Goal: Transaction & Acquisition: Purchase product/service

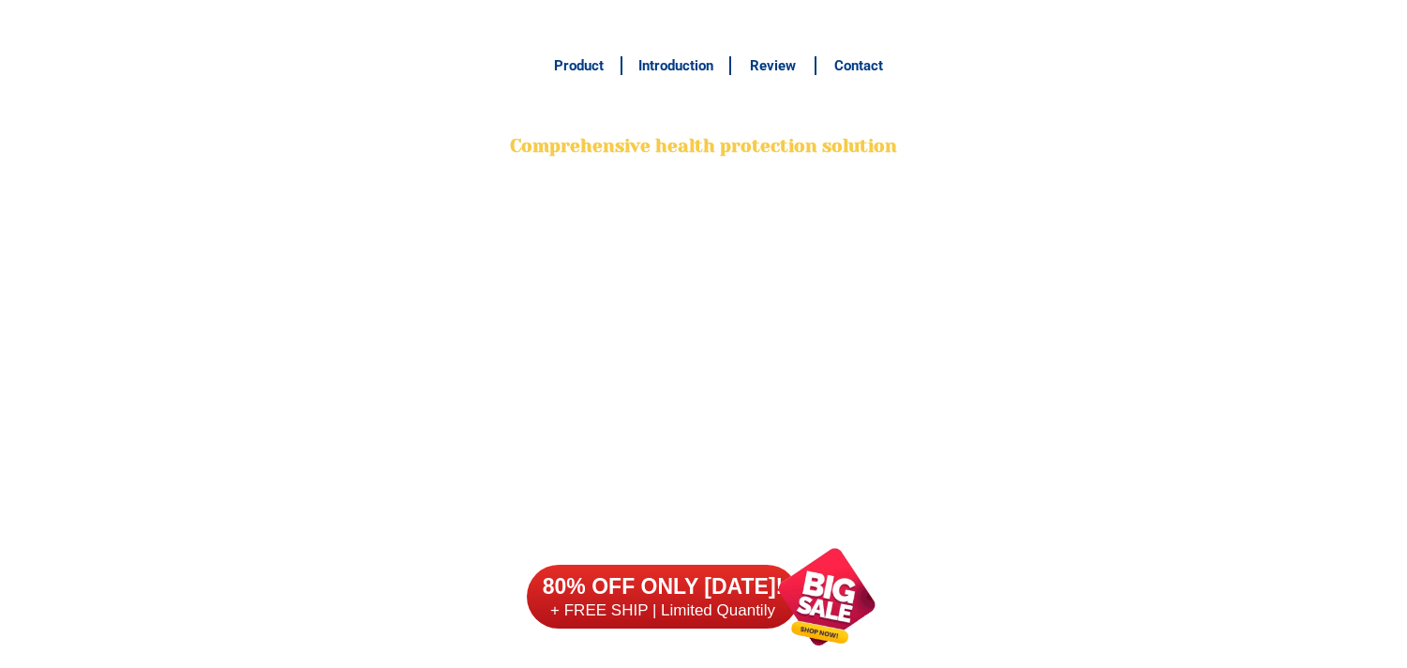
scroll to position [14783, 0]
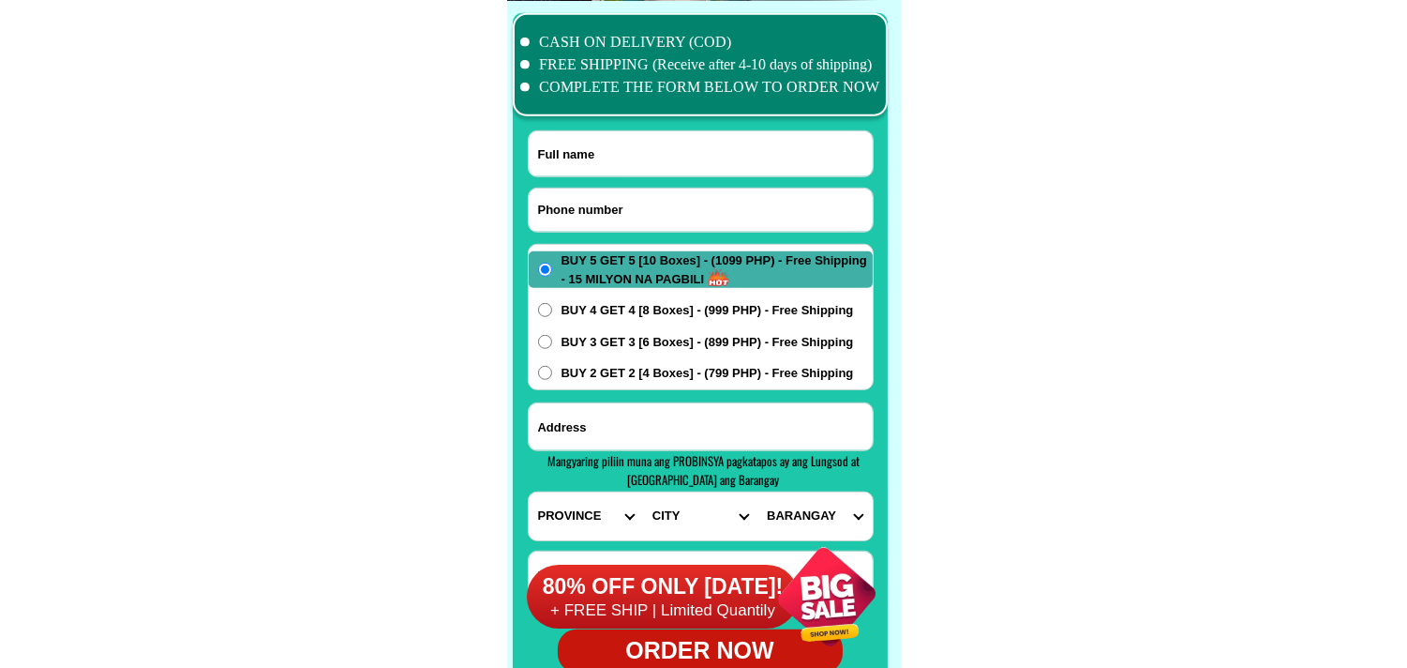
click at [569, 206] on input "Input phone_number" at bounding box center [701, 209] width 344 height 43
type input "09957539976"
drag, startPoint x: 596, startPoint y: 164, endPoint x: 344, endPoint y: 9, distance: 295.9
click at [596, 164] on input "Input full_name" at bounding box center [701, 153] width 344 height 45
paste input "Virginia Obal"
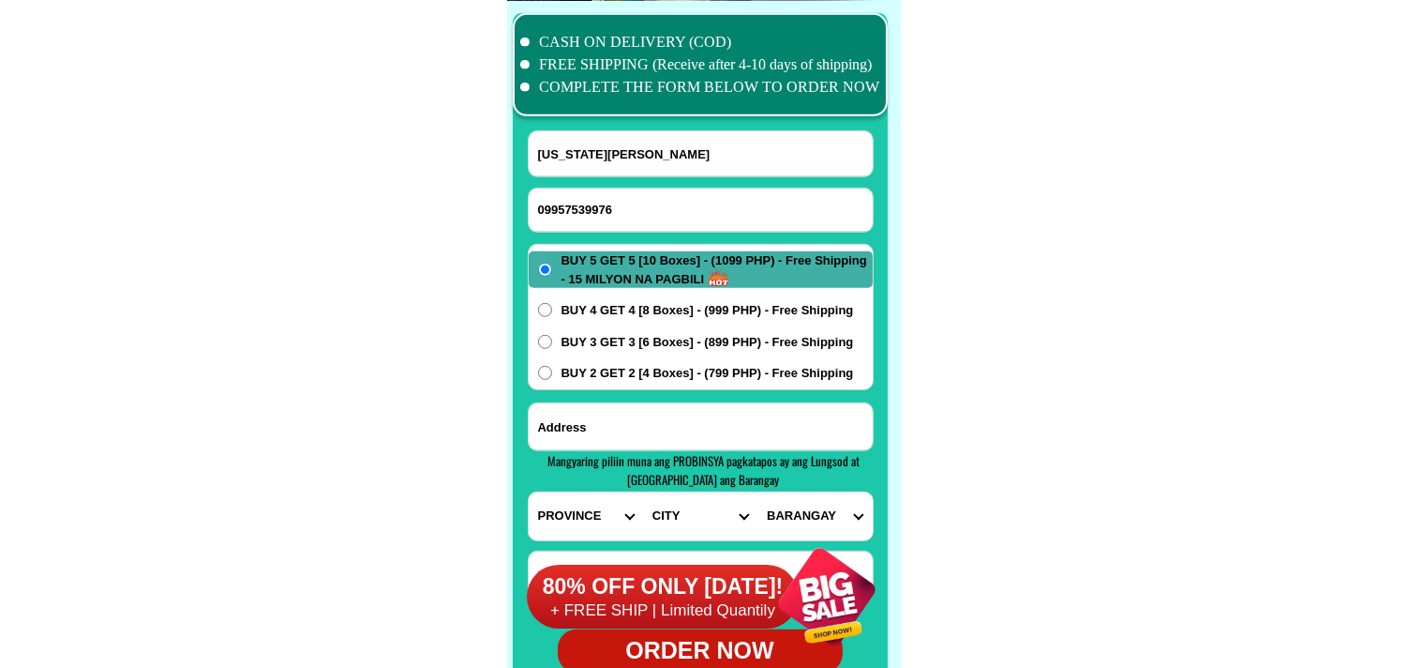
type input "Virginia Obal"
paste input "63 Makaturing St Mandaluyong City Barangka Itaas"
click at [640, 419] on input "Input address" at bounding box center [701, 426] width 344 height 47
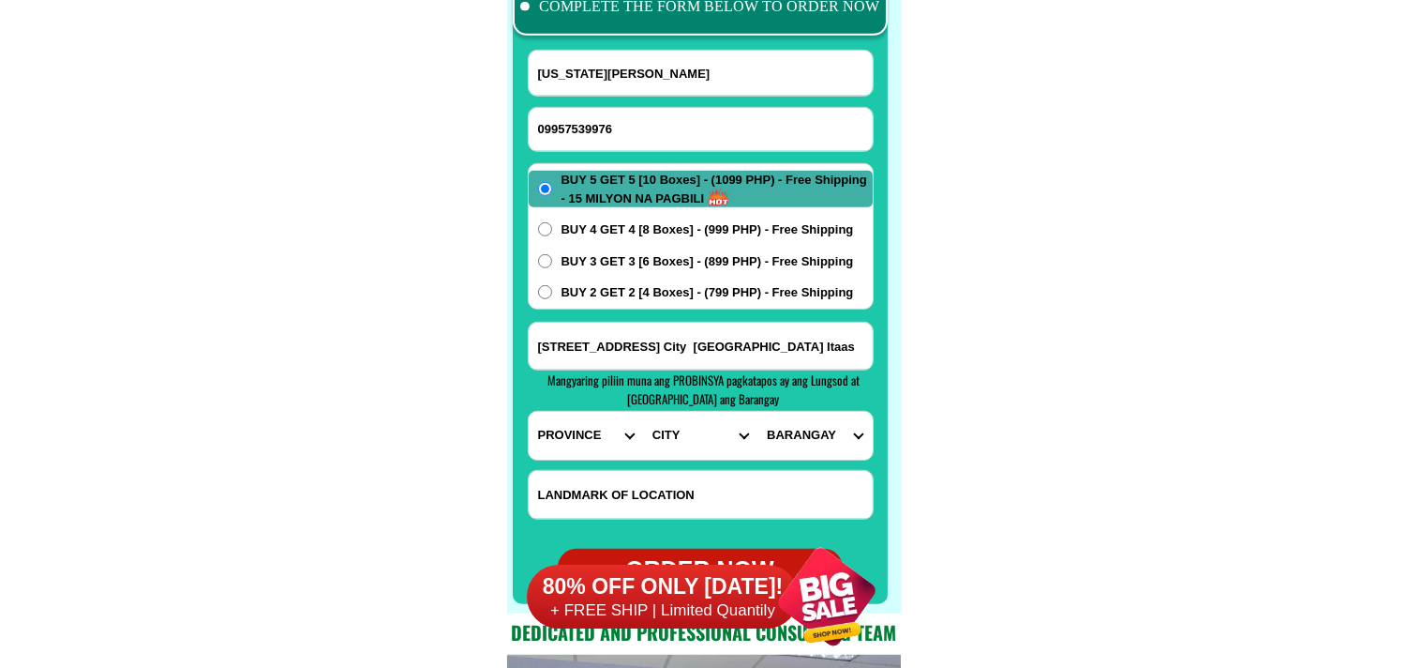
scroll to position [14887, 0]
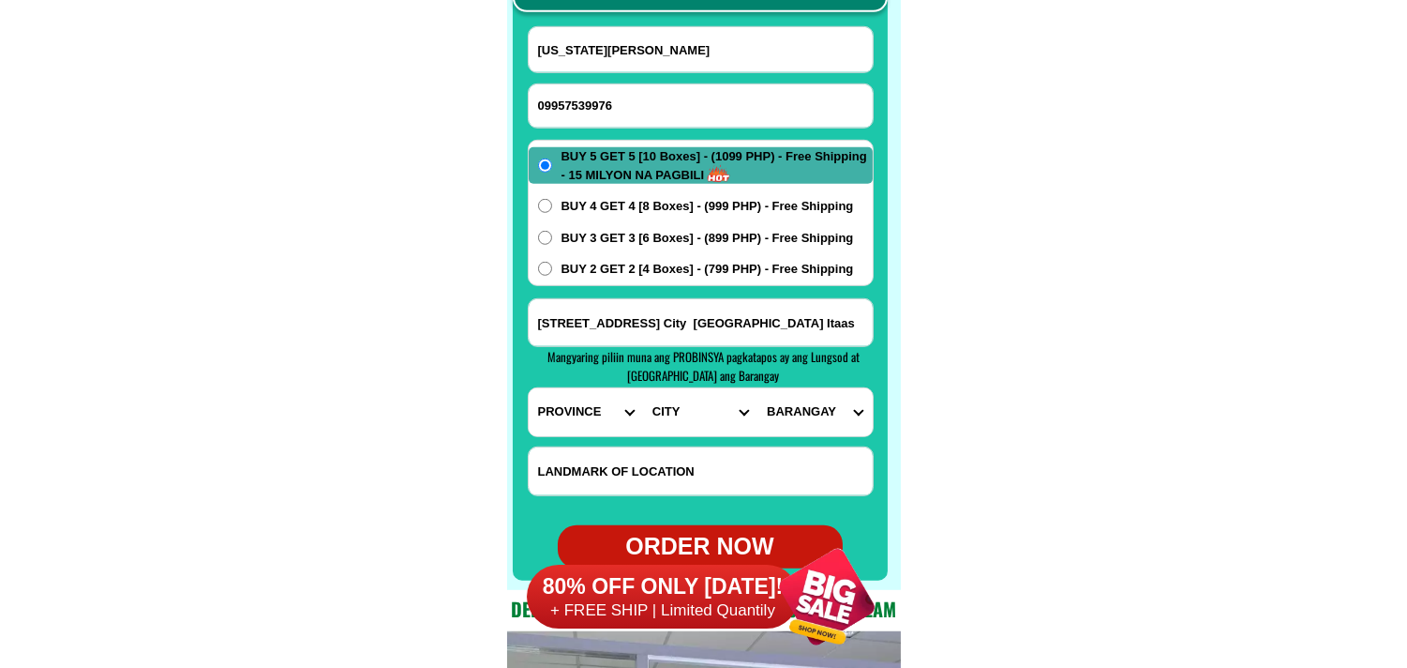
type input "63 Makaturing St Mandaluyong City Barangka Itaas"
click at [550, 420] on select "PROVINCE [GEOGRAPHIC_DATA] [GEOGRAPHIC_DATA][PERSON_NAME][GEOGRAPHIC_DATA][GEOG…" at bounding box center [586, 412] width 114 height 48
select select "63_219"
click at [529, 388] on select "PROVINCE [GEOGRAPHIC_DATA] [GEOGRAPHIC_DATA][PERSON_NAME][GEOGRAPHIC_DATA][GEOG…" at bounding box center [586, 412] width 114 height 48
click at [669, 406] on select "CITY Binondo CALOOCAN Ermita Intramuros Las-pinas Makati Malabon-city Malate Ma…" at bounding box center [700, 412] width 114 height 48
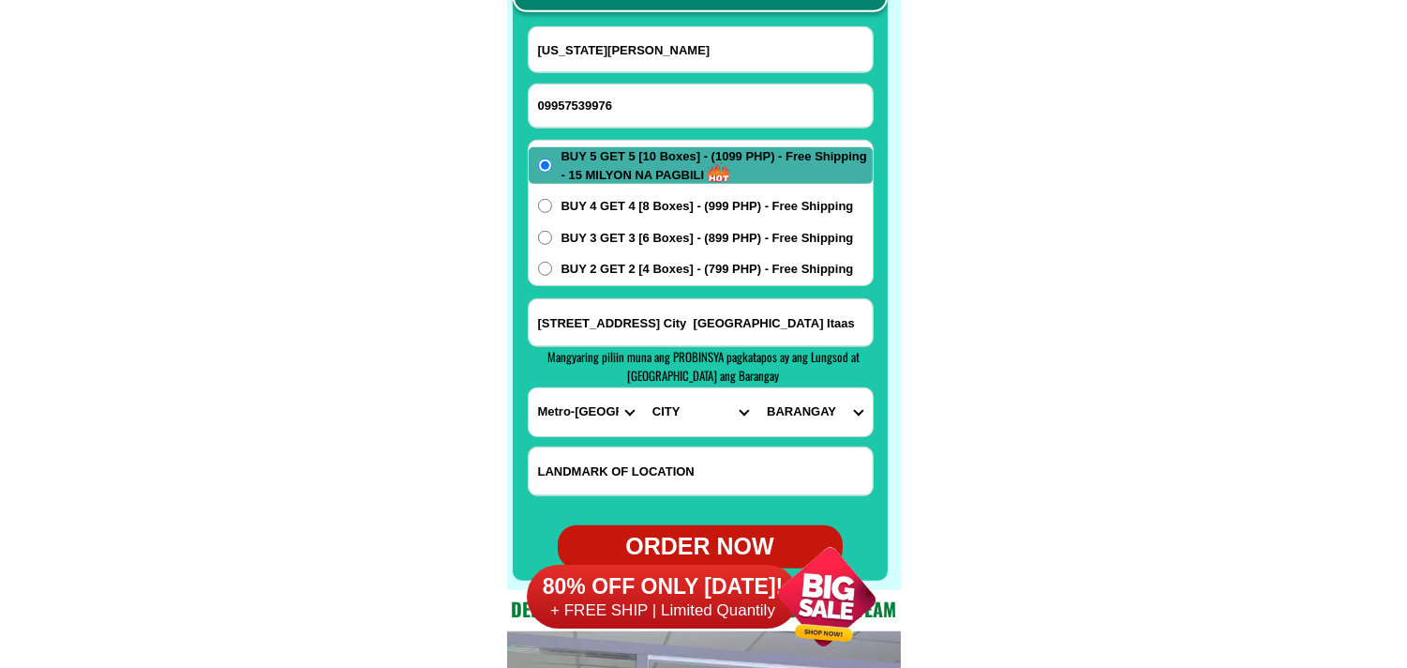
select select "63_2197698"
click at [643, 388] on select "CITY Binondo CALOOCAN Ermita Intramuros Las-pinas Makati Malabon-city Malate Ma…" at bounding box center [700, 412] width 114 height 48
click at [805, 407] on select "BARANGAY Addition hills Bagong silang Barangka drive Barangka ibaba Barangka il…" at bounding box center [815, 412] width 114 height 48
click at [806, 408] on select "BARANGAY Addition hills Bagong silang Barangka drive Barangka ibaba Barangka il…" at bounding box center [815, 412] width 114 height 48
click at [807, 408] on select "BARANGAY Addition hills Bagong silang Barangka drive Barangka ibaba Barangka il…" at bounding box center [815, 412] width 114 height 48
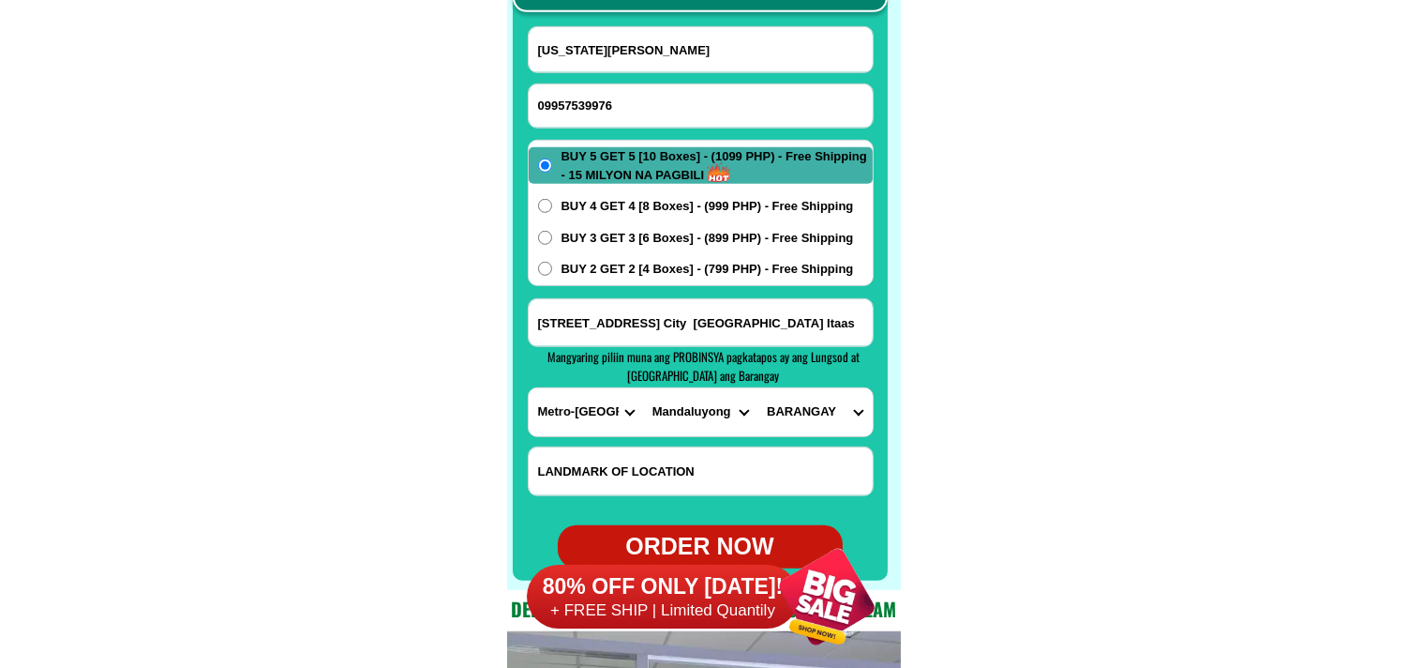
select select "63_21976981786"
click at [758, 388] on select "BARANGAY Addition hills Bagong silang Barangka drive Barangka ibaba Barangka il…" at bounding box center [815, 412] width 114 height 48
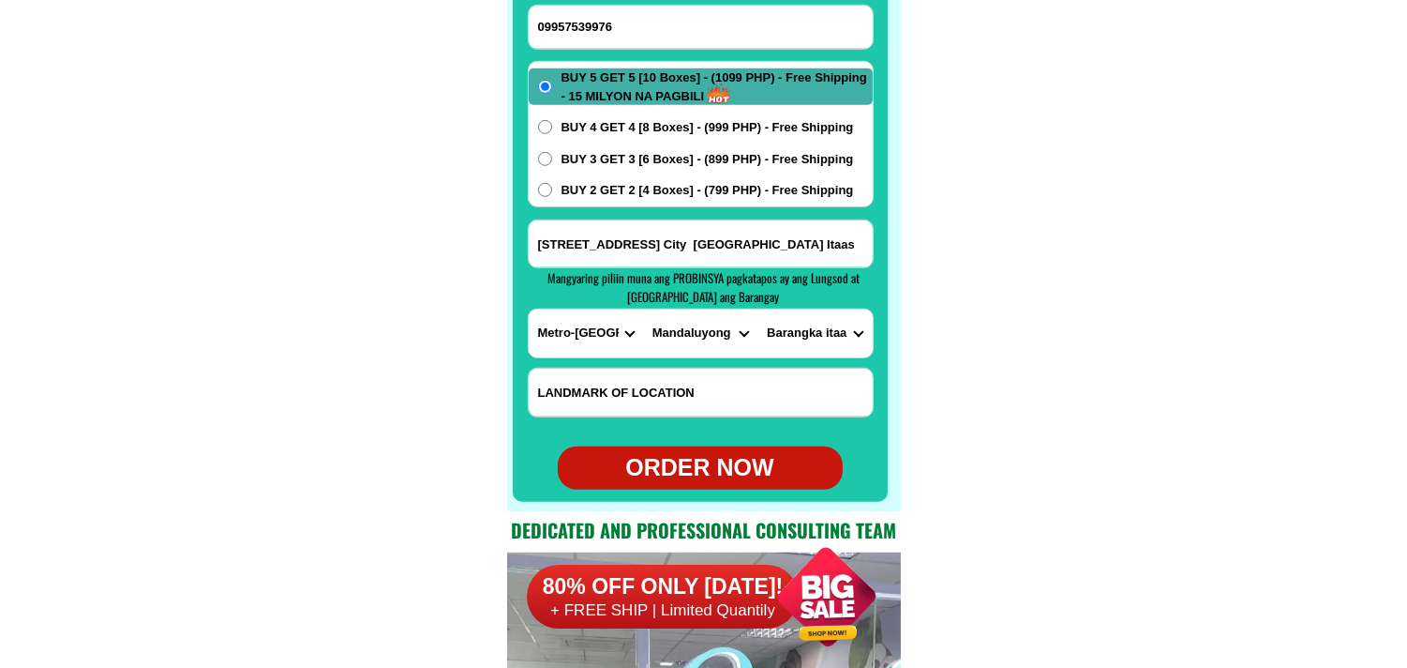
scroll to position [15096, 0]
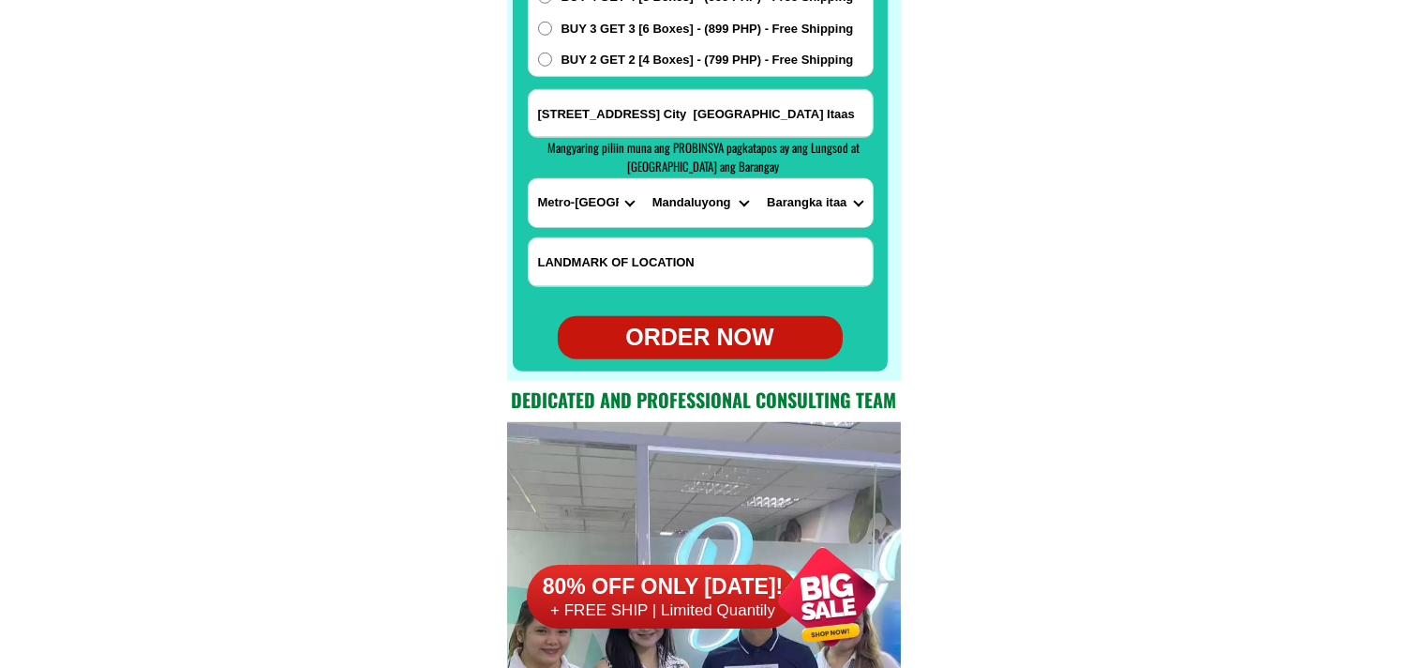
click at [686, 367] on div at bounding box center [700, 35] width 375 height 671
click at [690, 350] on div "ORDER NOW" at bounding box center [700, 338] width 285 height 36
radio input "true"
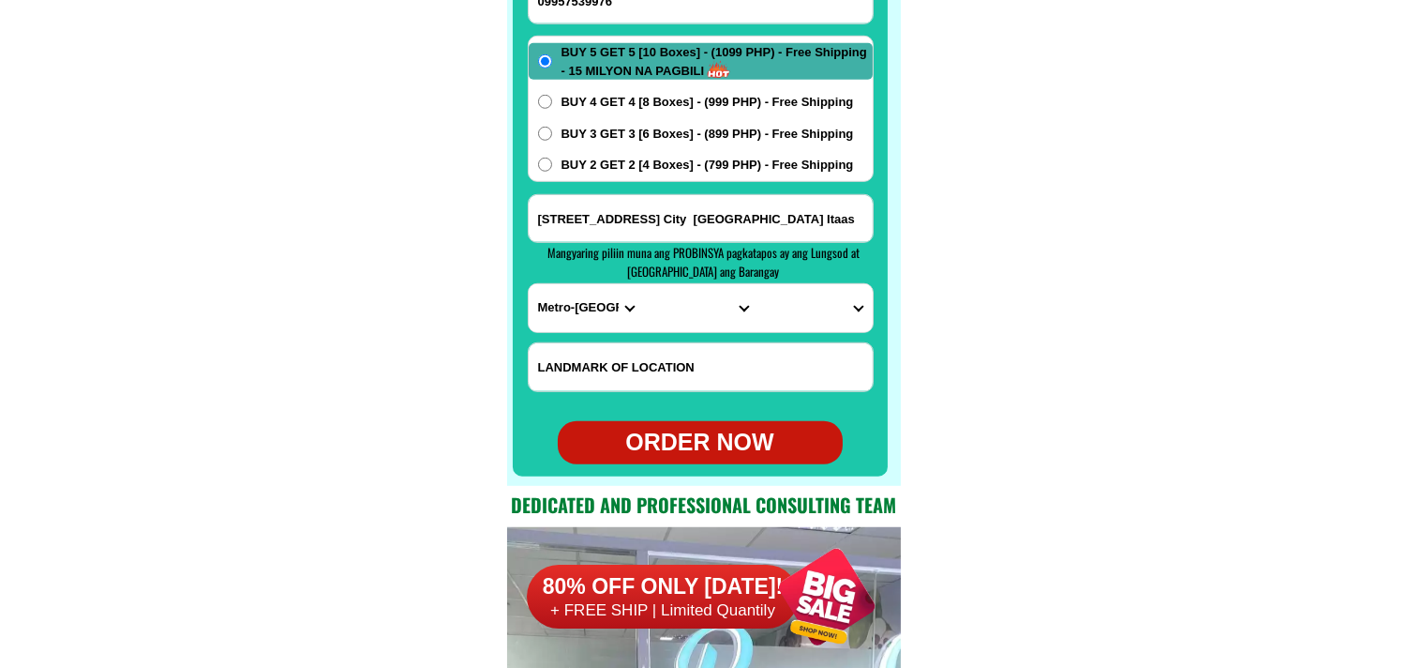
scroll to position [14783, 0]
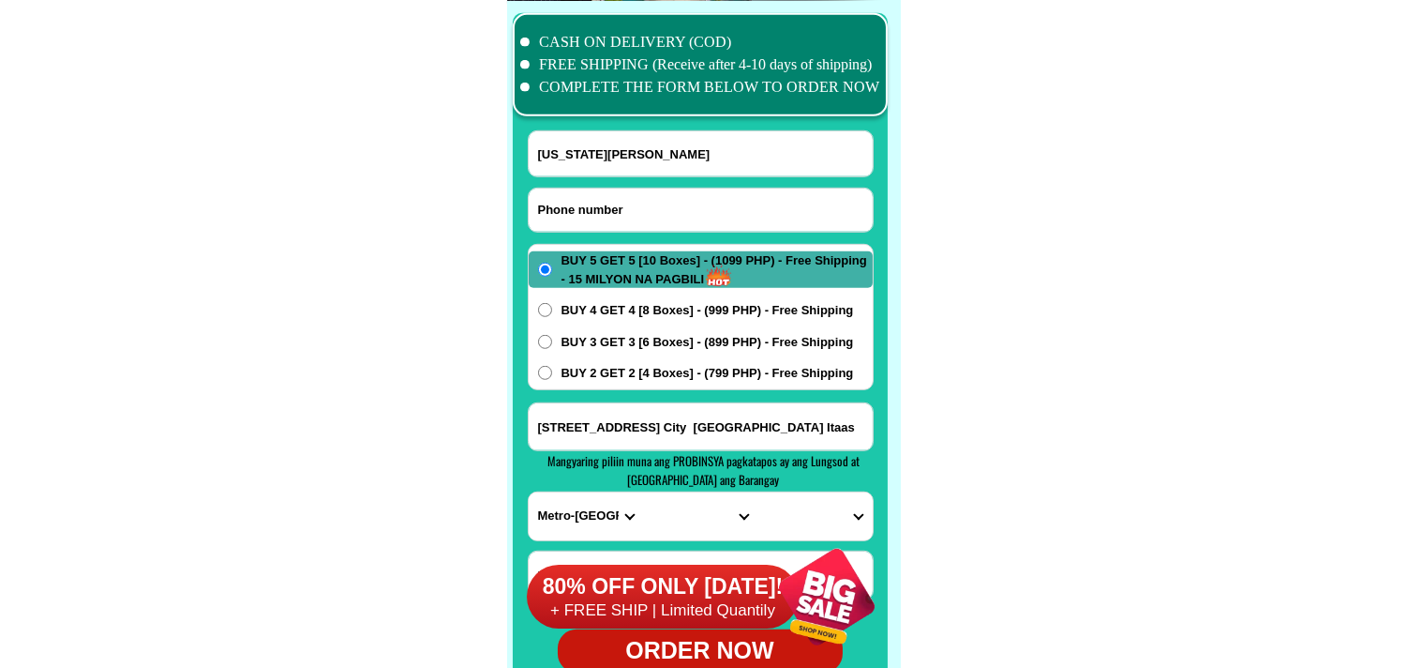
paste input "09467630356"
click at [613, 203] on input "Input phone_number" at bounding box center [701, 209] width 344 height 43
type input "09467630356"
drag, startPoint x: 621, startPoint y: 159, endPoint x: 596, endPoint y: 145, distance: 28.1
click at [615, 151] on input "Input full_name" at bounding box center [701, 153] width 344 height 45
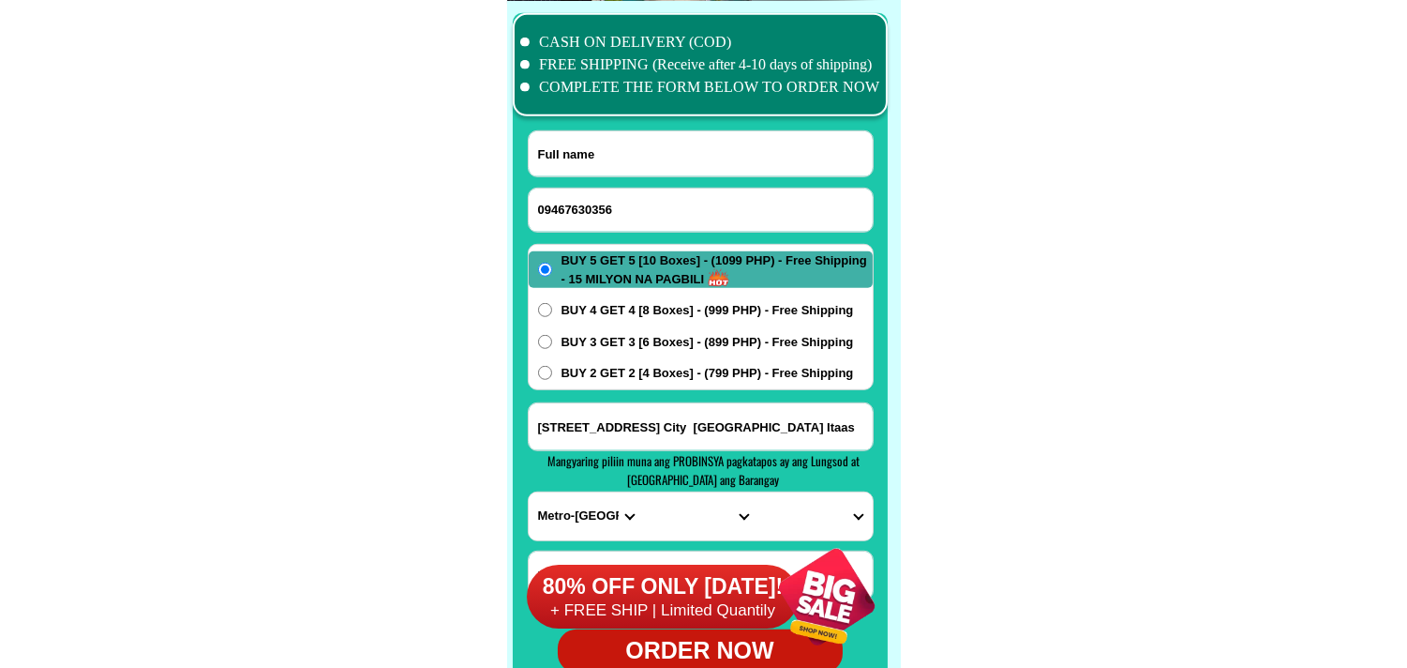
paste input "Mario Bonifacio"
type input "Mario Bonifacio"
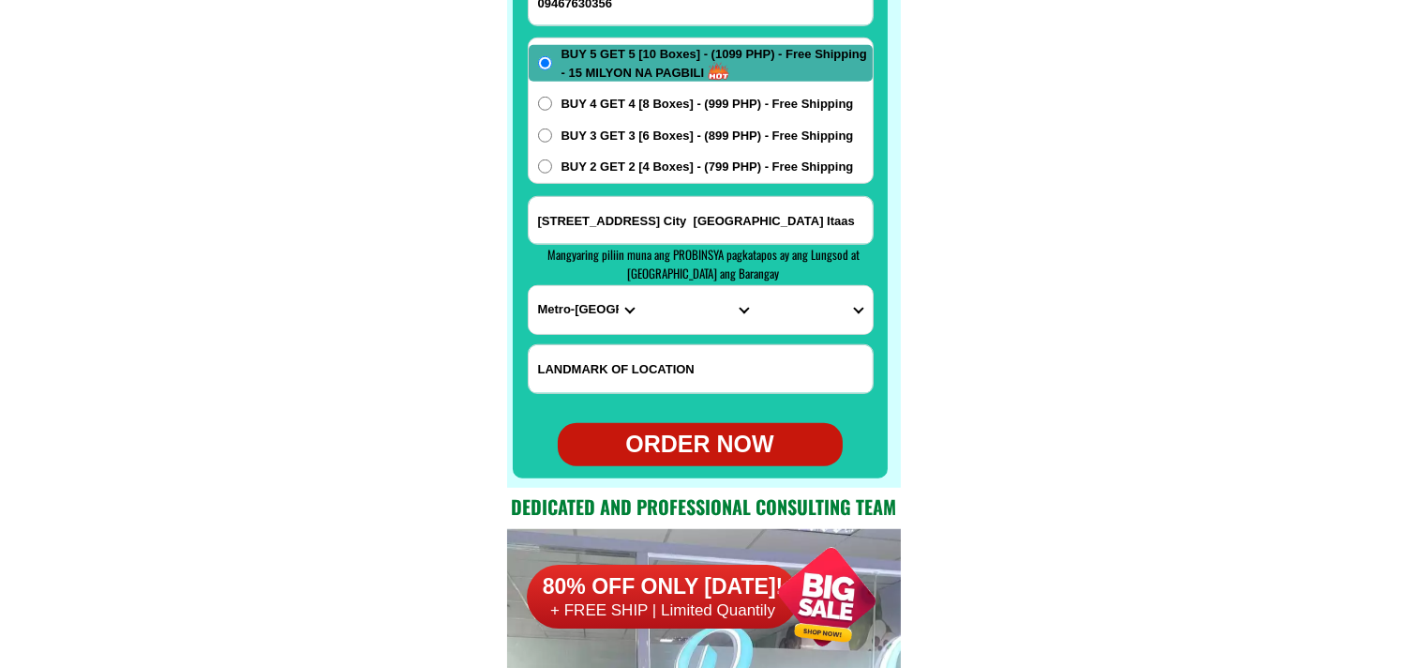
scroll to position [14991, 0]
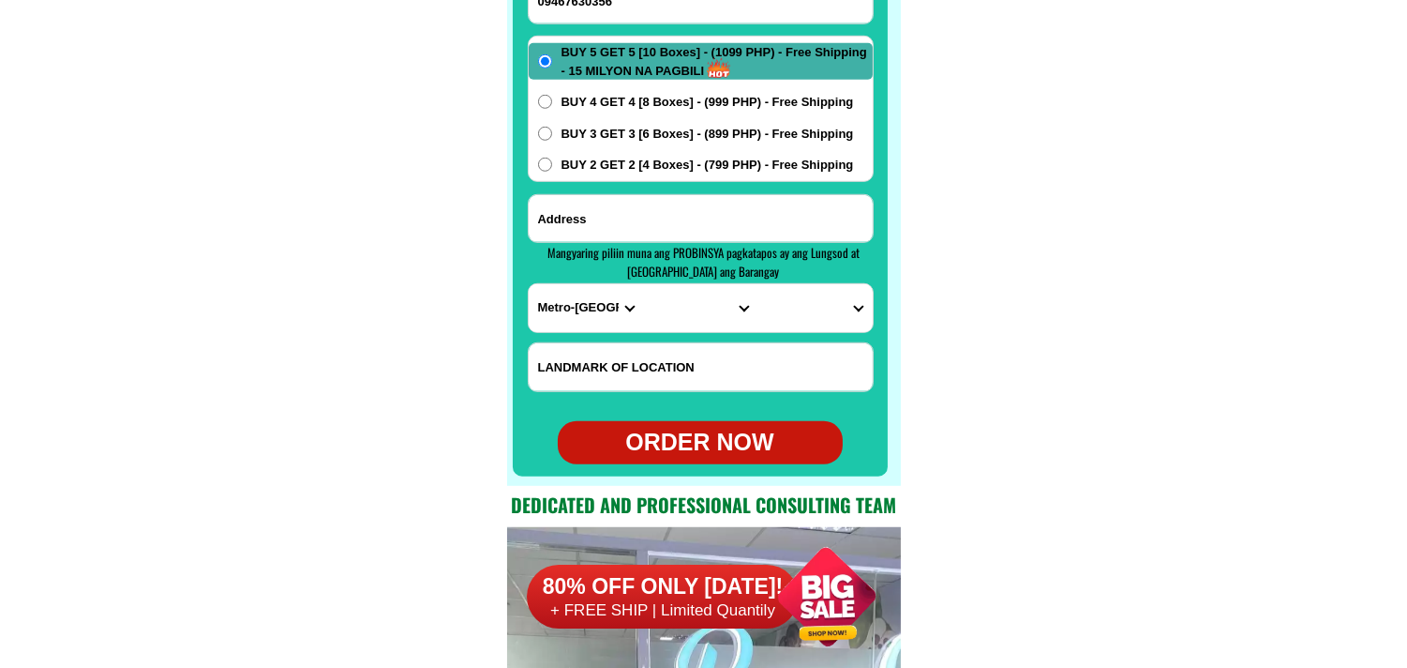
drag, startPoint x: 617, startPoint y: 216, endPoint x: 593, endPoint y: 269, distance: 58.7
click at [617, 216] on input "Input address" at bounding box center [701, 218] width 344 height 47
paste input "sr Lydia st brgy sta Monica novalichis quezon city cp 09467630356"
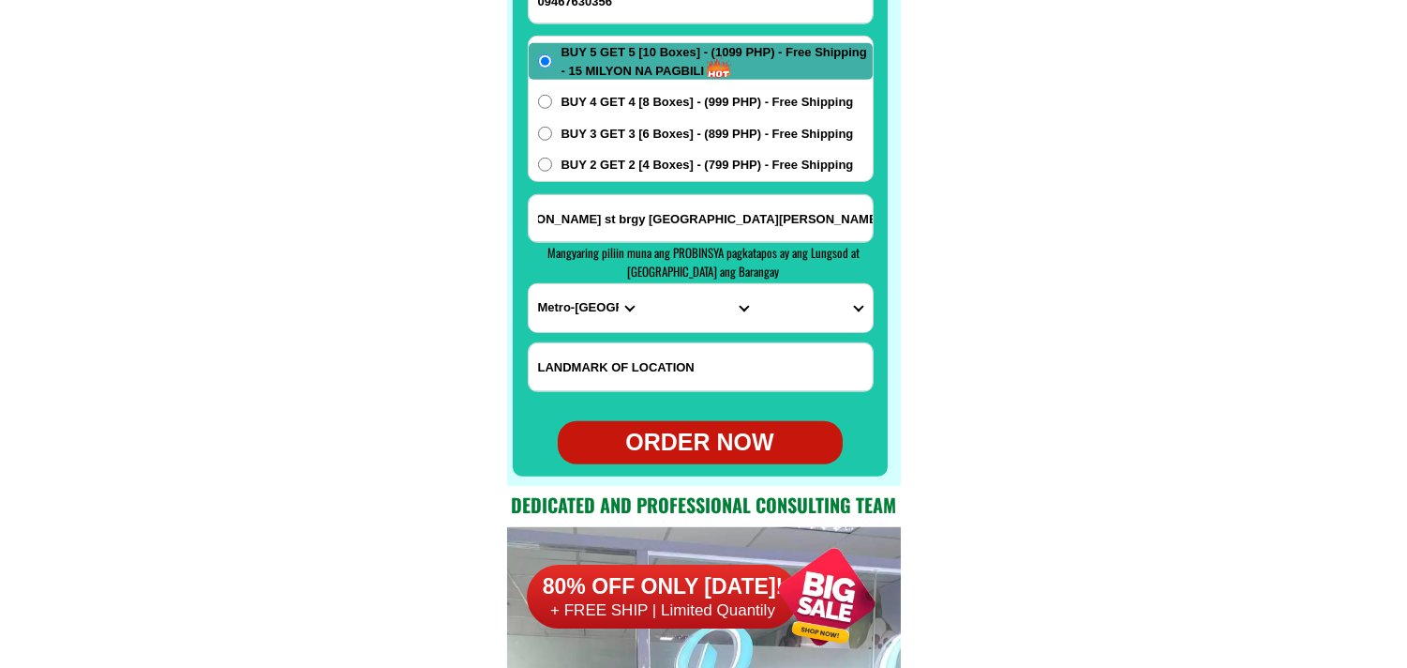
type input "sr Lydia st brgy sta Monica novalichis quezon city cp 09467630356"
click at [569, 326] on select "PROVINCE [GEOGRAPHIC_DATA] [GEOGRAPHIC_DATA][PERSON_NAME][GEOGRAPHIC_DATA][GEOG…" at bounding box center [586, 308] width 114 height 48
select select "63_219"
click at [529, 284] on select "PROVINCE [GEOGRAPHIC_DATA] [GEOGRAPHIC_DATA][PERSON_NAME][GEOGRAPHIC_DATA][GEOG…" at bounding box center [586, 308] width 114 height 48
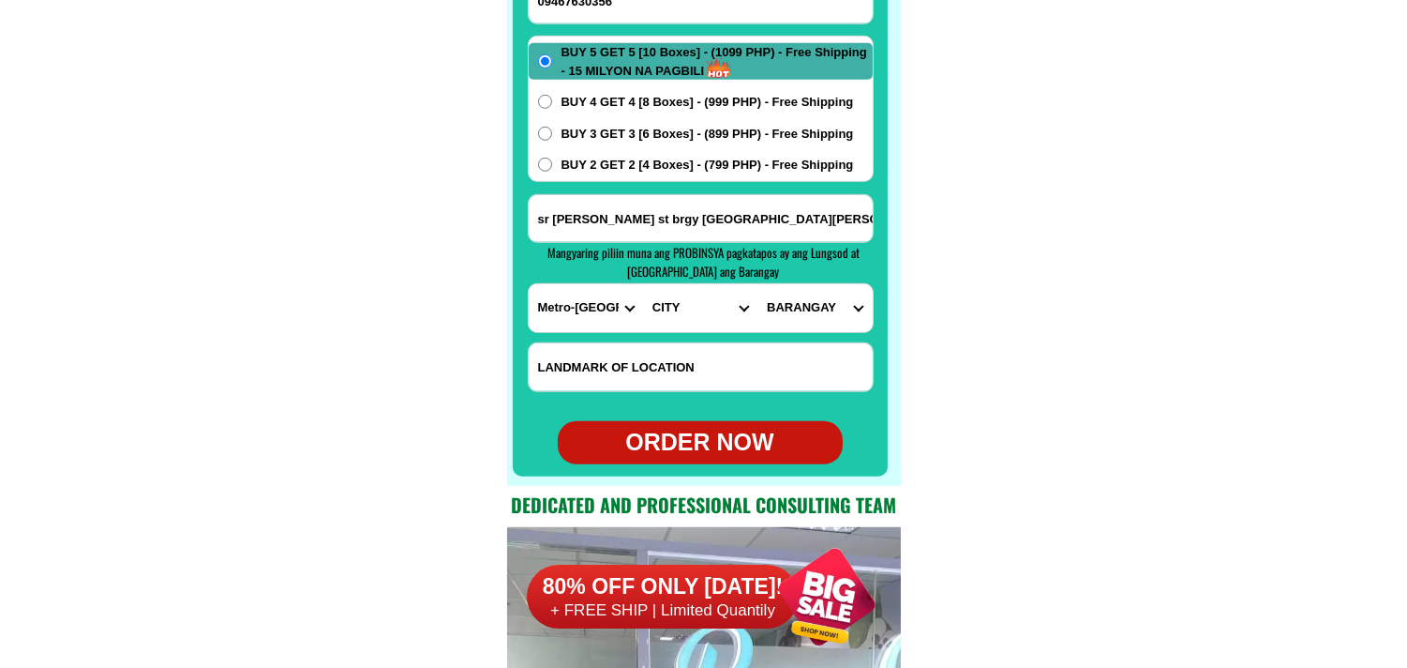
click at [667, 306] on select "CITY Binondo CALOOCAN Ermita Intramuros Las-pinas Makati Malabon-city Malate Ma…" at bounding box center [700, 308] width 114 height 48
select select "63_2194070"
click at [643, 284] on select "CITY Binondo CALOOCAN Ermita Intramuros Las-pinas Makati Malabon-city Malate Ma…" at bounding box center [700, 308] width 114 height 48
click at [799, 309] on select "BARANGAY Alicia Amihan Apolonio samson Aurora Baesa Bagbag Bago bantay Bagong l…" at bounding box center [815, 308] width 114 height 48
select select "63_219407034189"
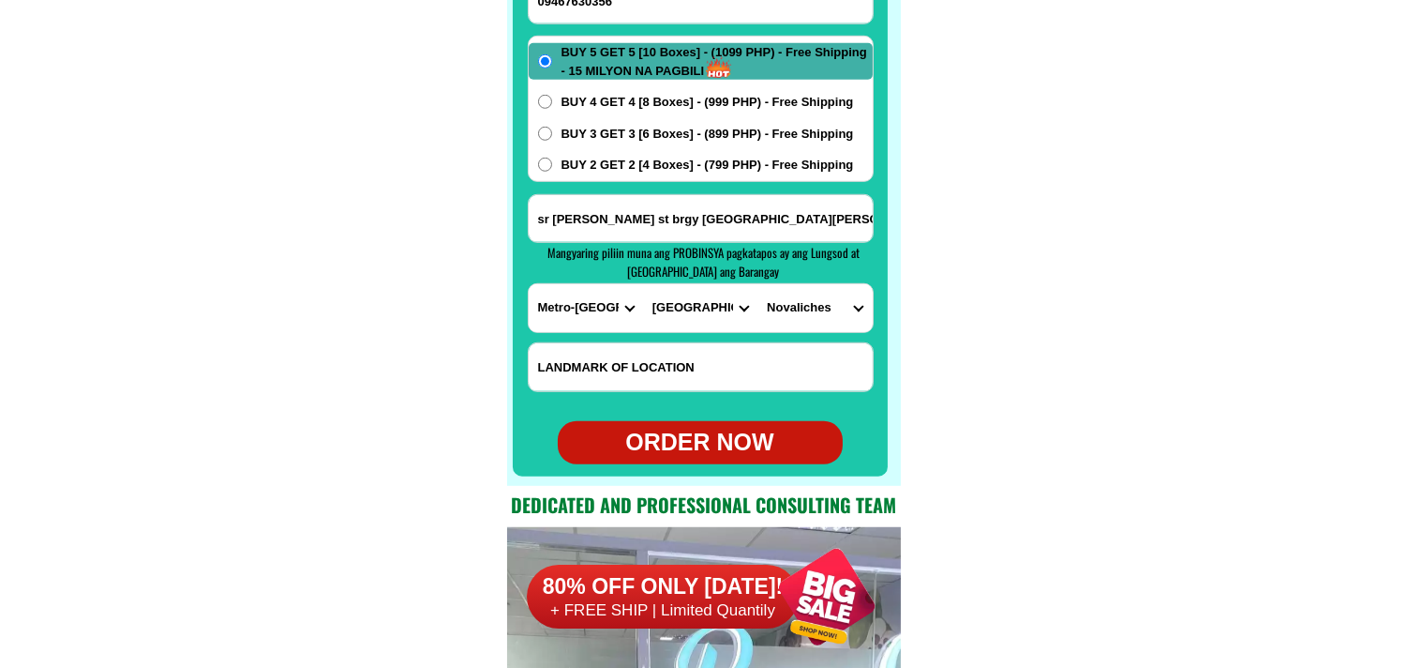
click at [758, 284] on select "BARANGAY Alicia Amihan Apolonio samson Aurora Baesa Bagbag Bago bantay Bagong l…" at bounding box center [815, 308] width 114 height 48
click at [684, 437] on div "ORDER NOW" at bounding box center [700, 443] width 285 height 36
type input "sr Lydia st brgy sta Monica novalichis quezon city cp 09467630356"
radio input "true"
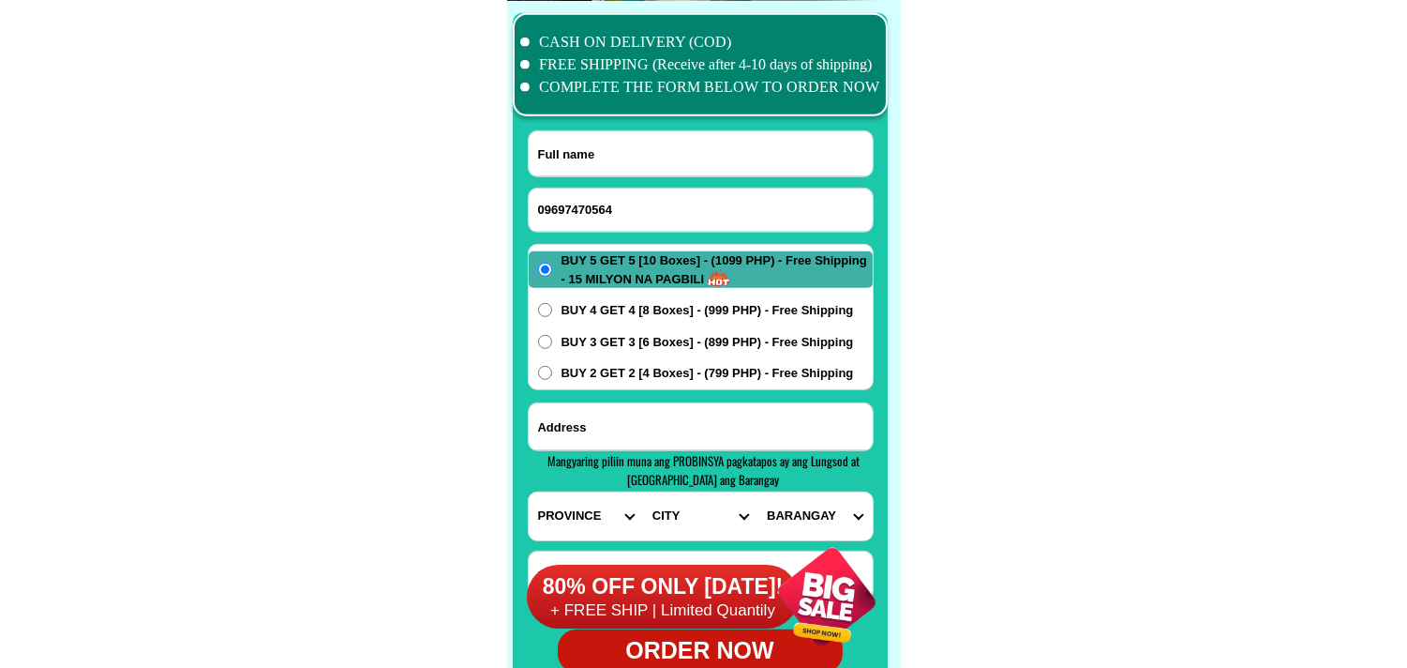
scroll to position [14783, 0]
type input "09697470564"
drag, startPoint x: 624, startPoint y: 166, endPoint x: 527, endPoint y: 97, distance: 119.7
click at [624, 166] on input "Input full_name" at bounding box center [701, 153] width 344 height 45
paste input "Higiniomanuel Querubindeleon"
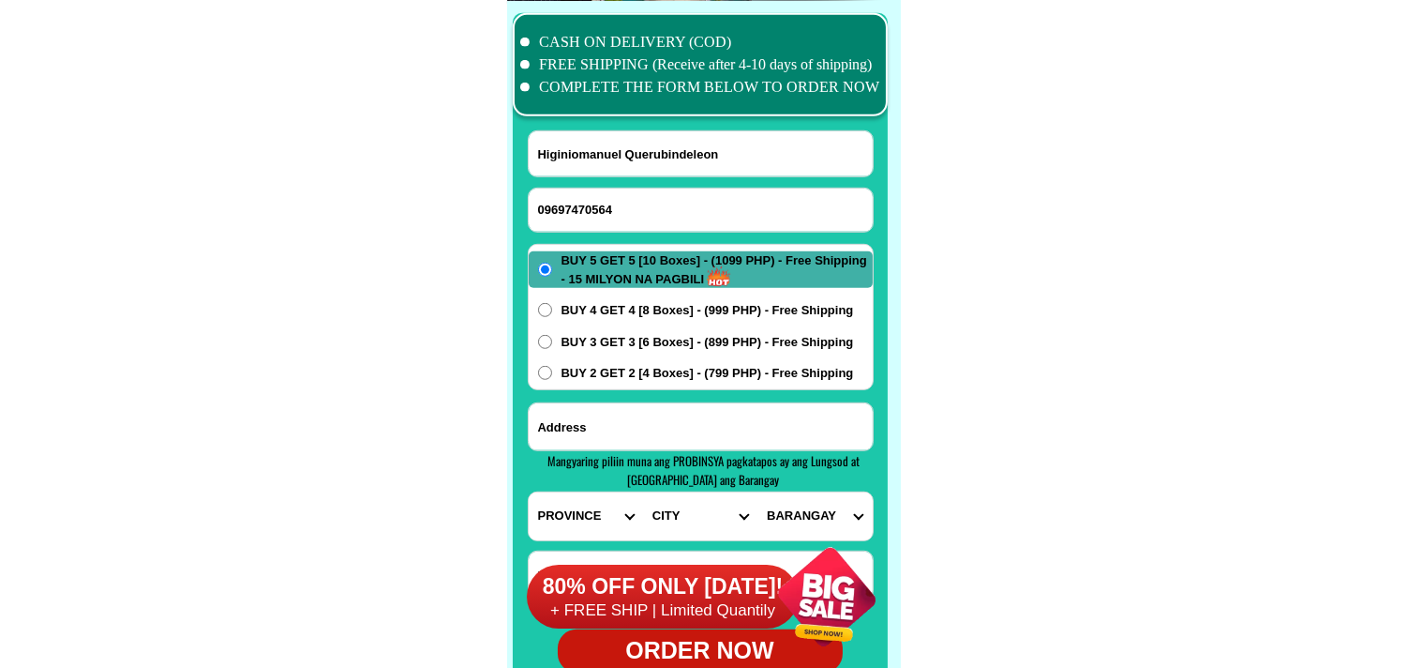
type input "Higiniomanuel Querubindeleon"
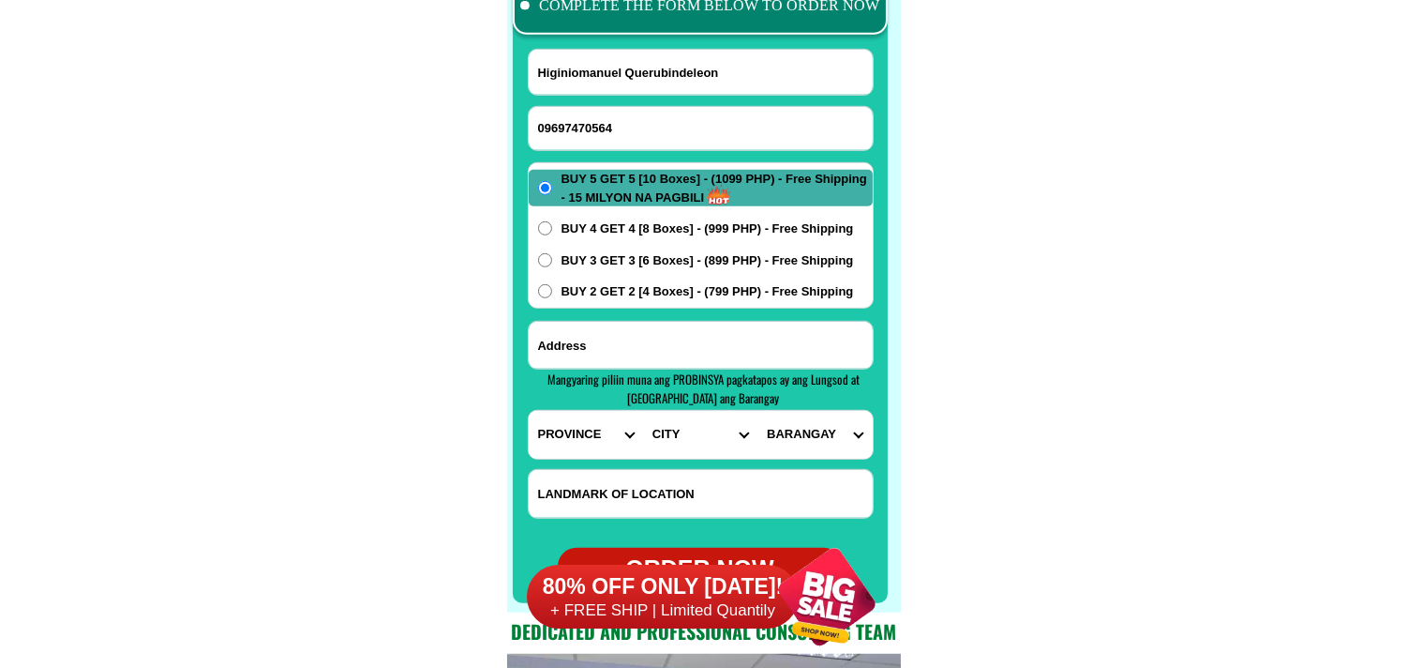
scroll to position [14887, 0]
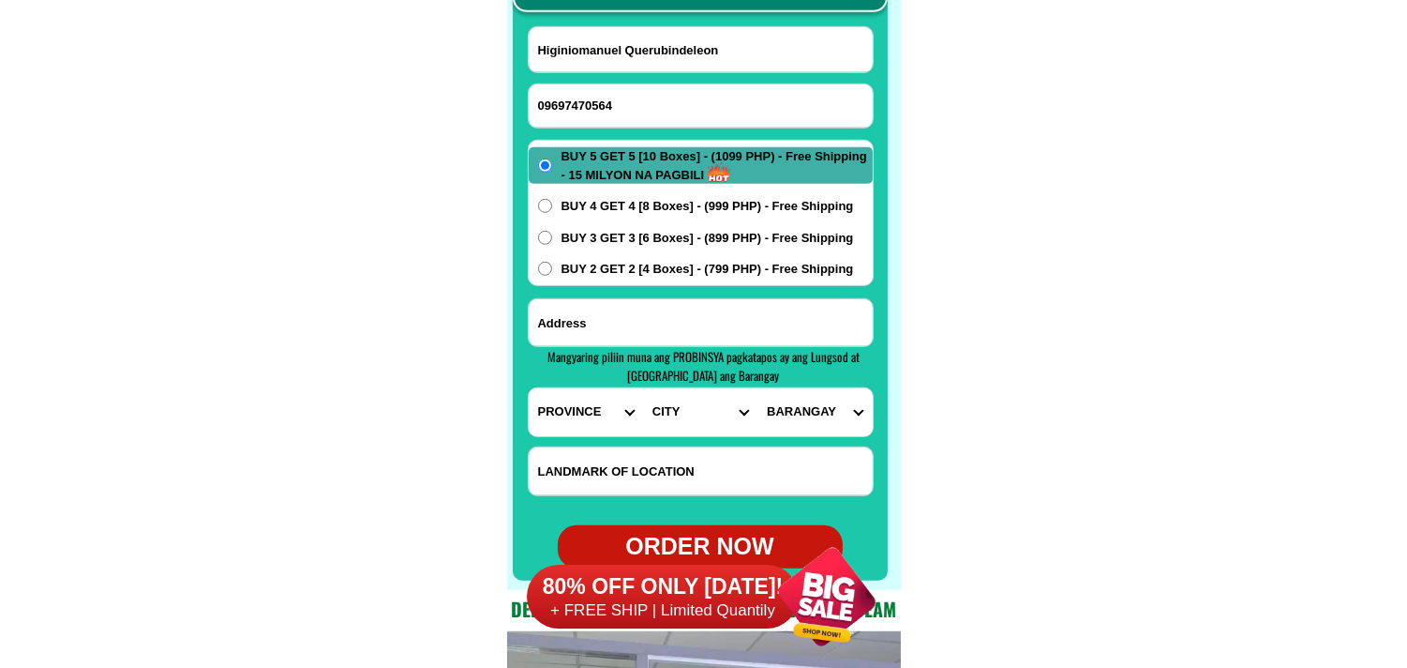
click at [605, 325] on input "Input address" at bounding box center [701, 322] width 344 height 47
paste input "B-1 L-7 mayon st. East meredian 2 San [PERSON_NAME][GEOGRAPHIC_DATA]"
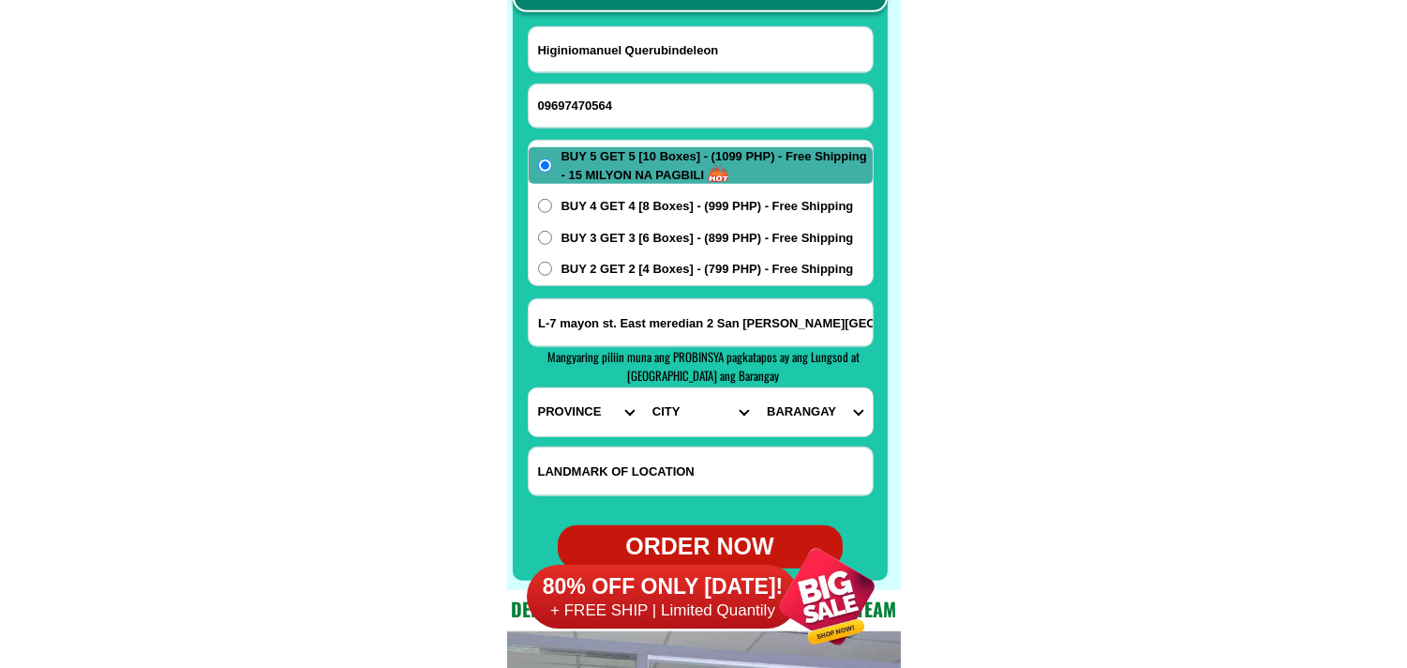
type input "B-1 L-7 mayon st. East meredian 2 San [PERSON_NAME][GEOGRAPHIC_DATA]"
click at [568, 413] on select "PROVINCE [GEOGRAPHIC_DATA] [GEOGRAPHIC_DATA][PERSON_NAME][GEOGRAPHIC_DATA][GEOG…" at bounding box center [586, 412] width 114 height 48
select select "63_993"
click at [529, 388] on select "PROVINCE [GEOGRAPHIC_DATA] [GEOGRAPHIC_DATA][PERSON_NAME][GEOGRAPHIC_DATA][GEOG…" at bounding box center [586, 412] width 114 height 48
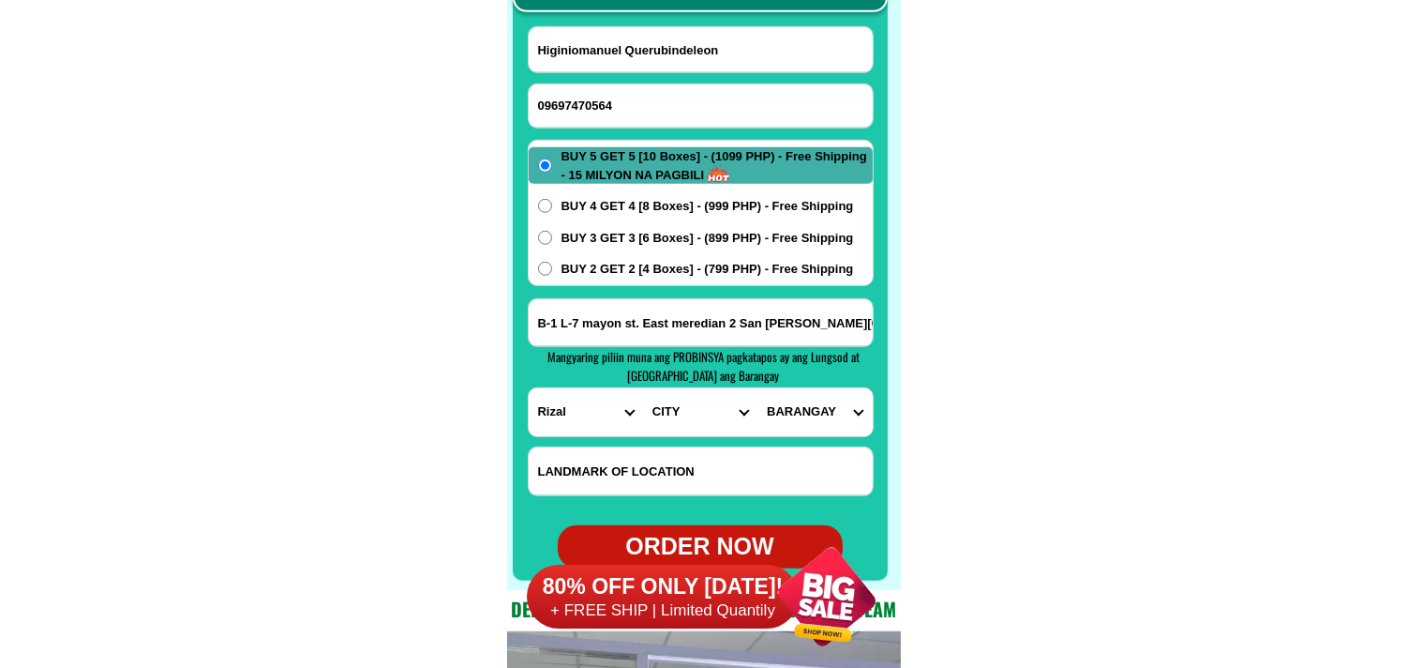
click at [696, 420] on select "CITY Angono Antipolo-city [GEOGRAPHIC_DATA] [GEOGRAPHIC_DATA] [PERSON_NAME][GEO…" at bounding box center [700, 412] width 114 height 48
click at [839, 317] on input "B-1 L-7 mayon st. East meredian 2 San [PERSON_NAME][GEOGRAPHIC_DATA]" at bounding box center [701, 322] width 344 height 47
click at [670, 424] on select "CITY Angono Antipolo-city [GEOGRAPHIC_DATA] [GEOGRAPHIC_DATA] [PERSON_NAME][GEO…" at bounding box center [700, 412] width 114 height 48
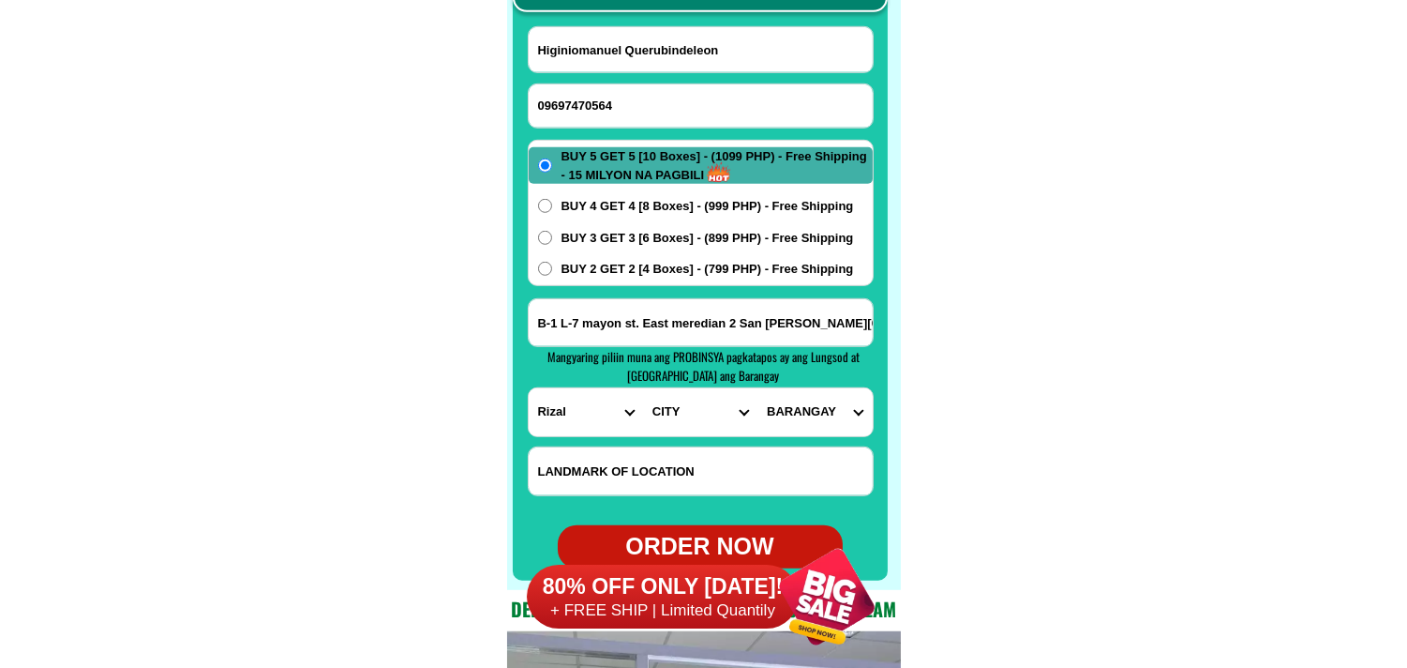
click at [700, 407] on select "CITY Angono Antipolo-city [GEOGRAPHIC_DATA] [GEOGRAPHIC_DATA] [PERSON_NAME][GEO…" at bounding box center [700, 412] width 114 height 48
select select "63_9933587"
click at [643, 388] on select "CITY Angono Antipolo-city [GEOGRAPHIC_DATA] [GEOGRAPHIC_DATA] [PERSON_NAME][GEO…" at bounding box center [700, 412] width 114 height 48
click at [822, 419] on select "BARANGAY Balite (pob.) [GEOGRAPHIC_DATA][PERSON_NAME] [PERSON_NAME][GEOGRAPHIC_…" at bounding box center [815, 412] width 114 height 48
select select "63_99335876972"
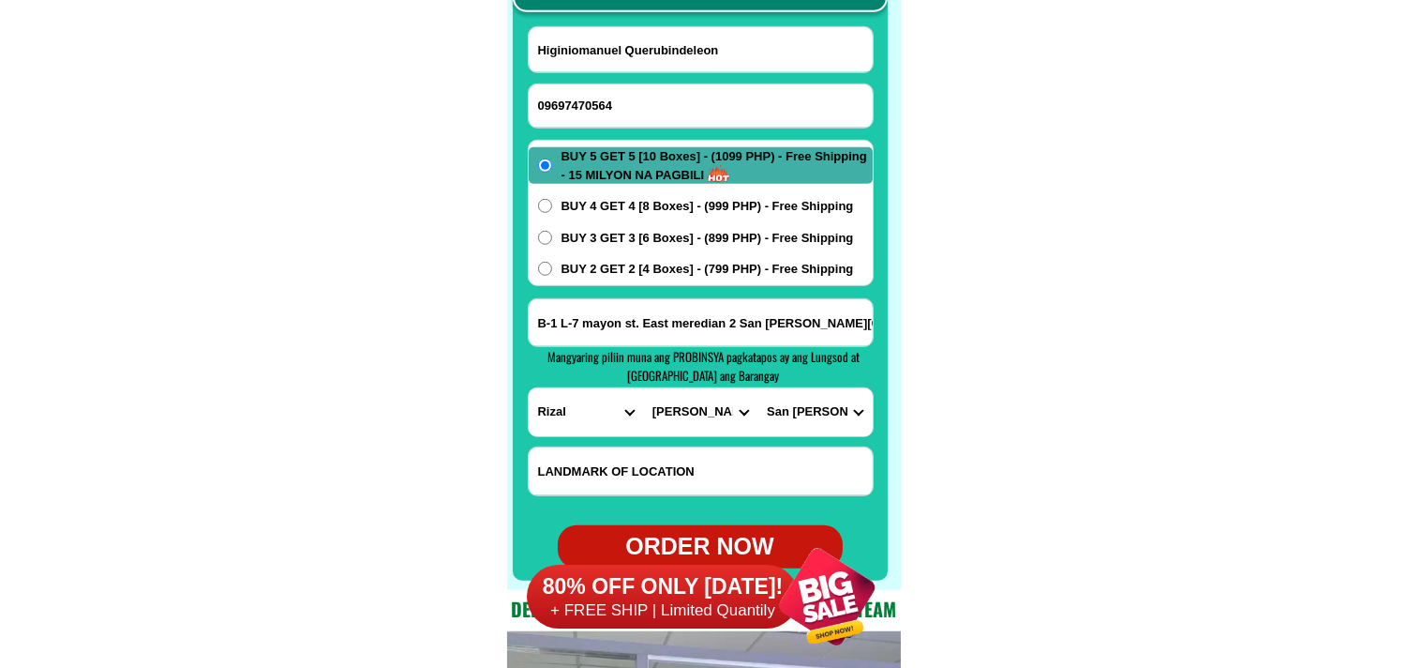
click at [758, 388] on select "BARANGAY Balite (pob.) [GEOGRAPHIC_DATA][PERSON_NAME] [PERSON_NAME][GEOGRAPHIC_…" at bounding box center [815, 412] width 114 height 48
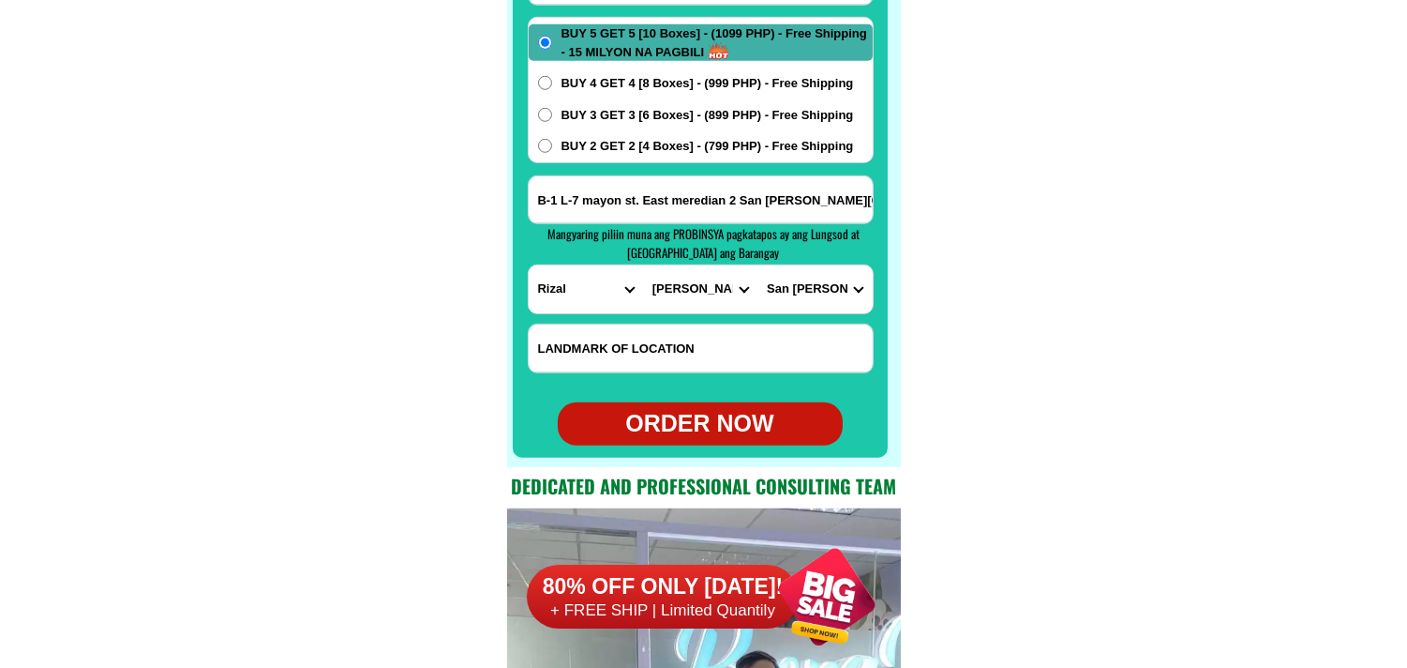
scroll to position [15200, 0]
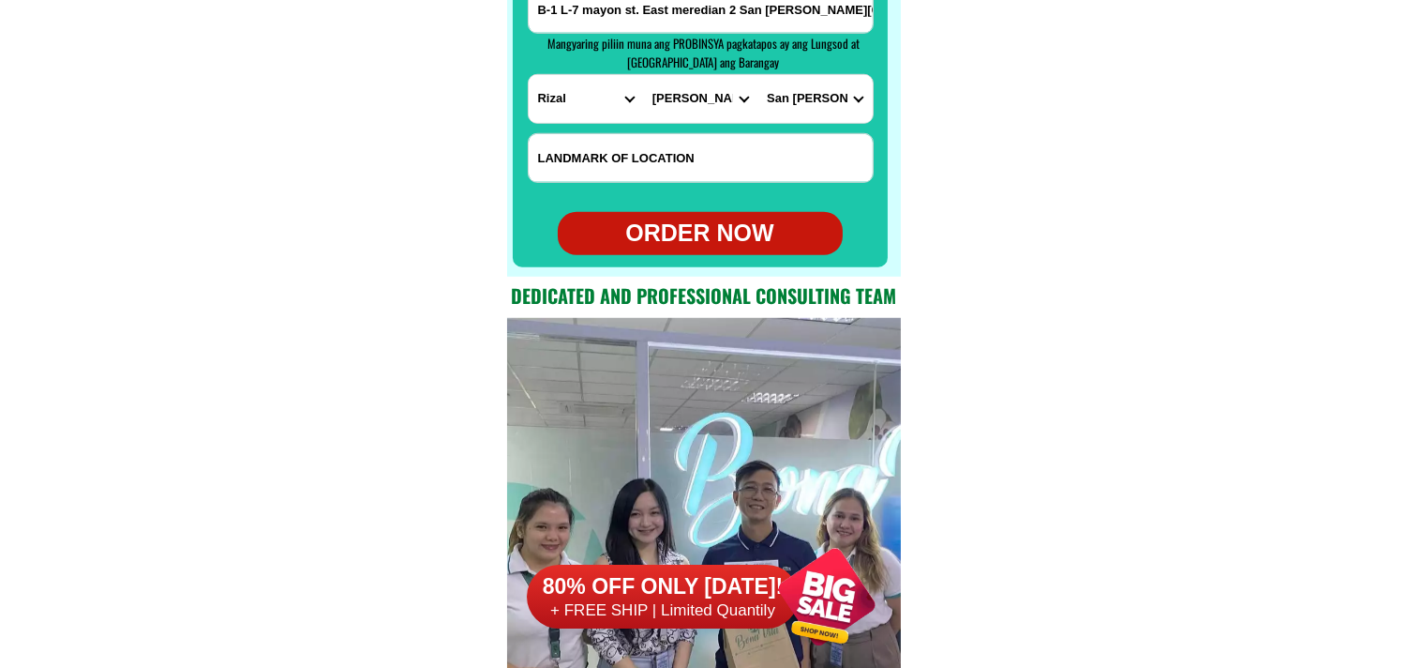
drag, startPoint x: 715, startPoint y: 228, endPoint x: 563, endPoint y: 108, distance: 194.3
click at [717, 228] on div "ORDER NOW" at bounding box center [700, 234] width 285 height 36
type input "B-1 L-7 mayon st. East meredian 2 San [PERSON_NAME][GEOGRAPHIC_DATA]"
radio input "true"
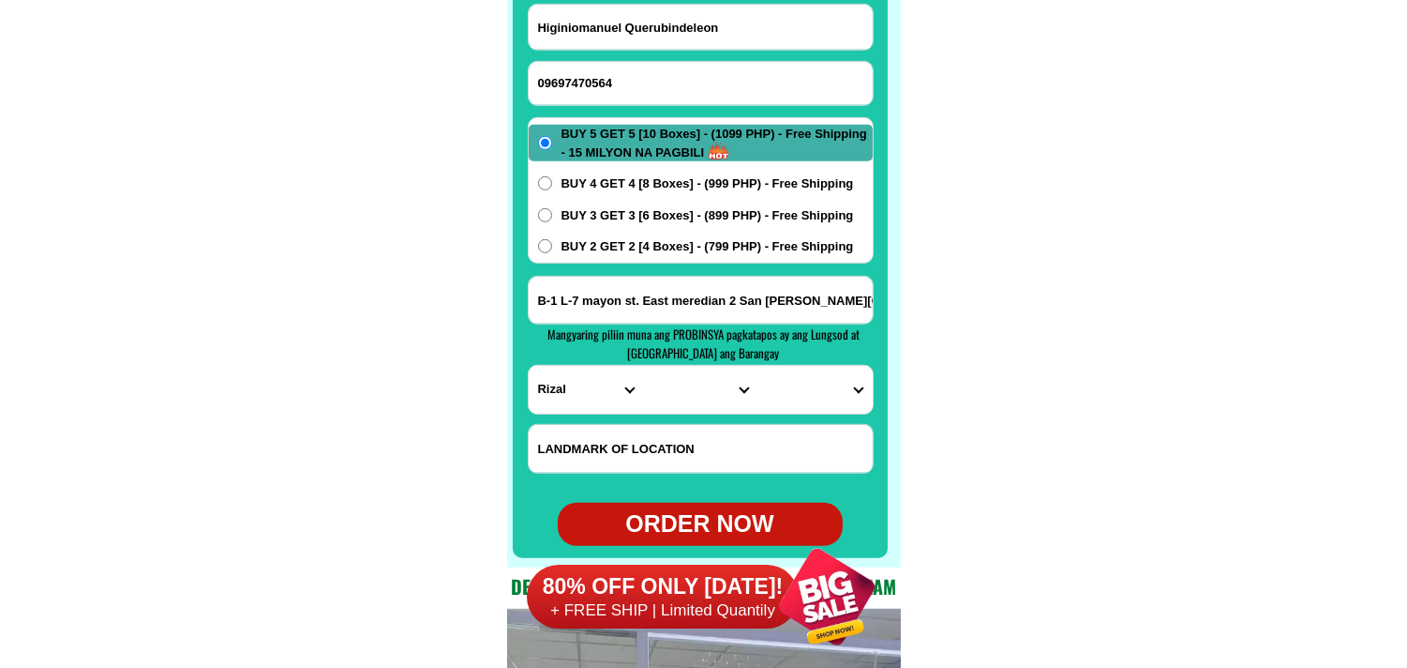
scroll to position [14887, 0]
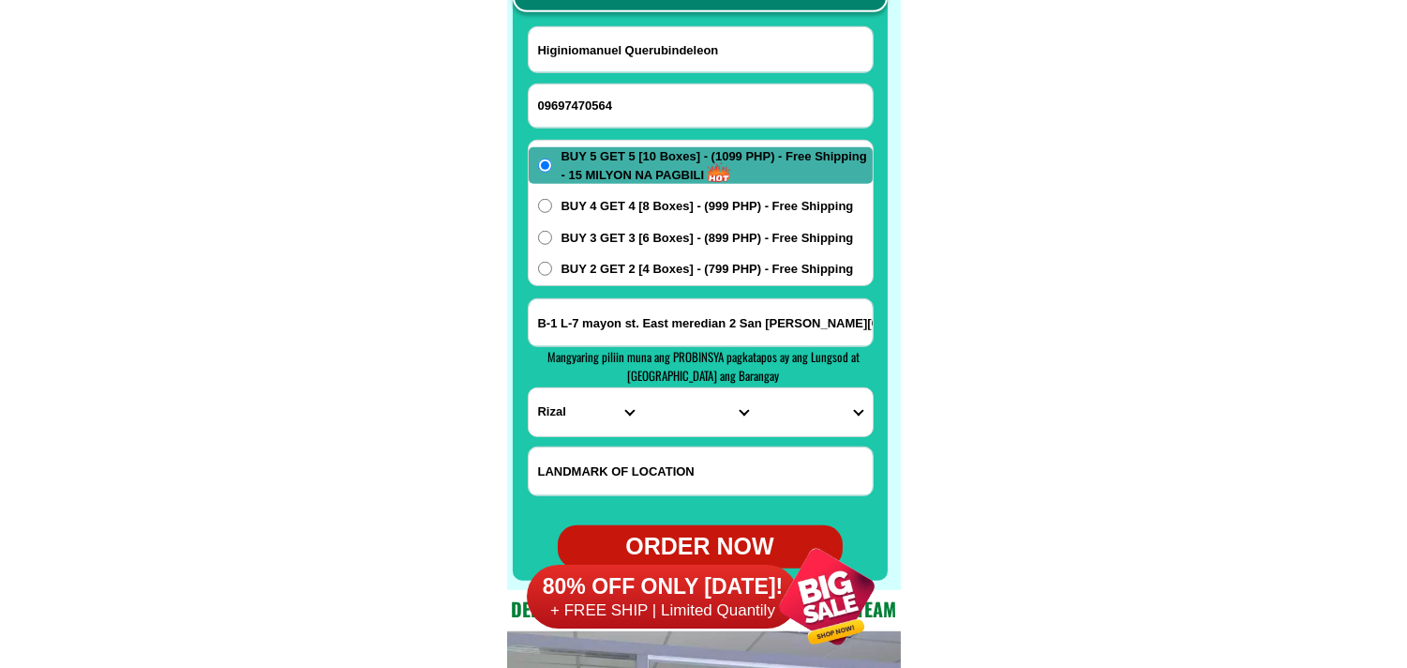
click at [662, 79] on form "Higiniomanuel Querubindeleon 09697470564 ORDER NOW B-1 L-7 mayon st. [GEOGRAPHI…" at bounding box center [701, 297] width 346 height 542
drag, startPoint x: 595, startPoint y: 103, endPoint x: 434, endPoint y: 24, distance: 179.5
click at [592, 104] on input "Input phone_number" at bounding box center [701, 105] width 344 height 43
paste input "09177927267"
type input "09177927267"
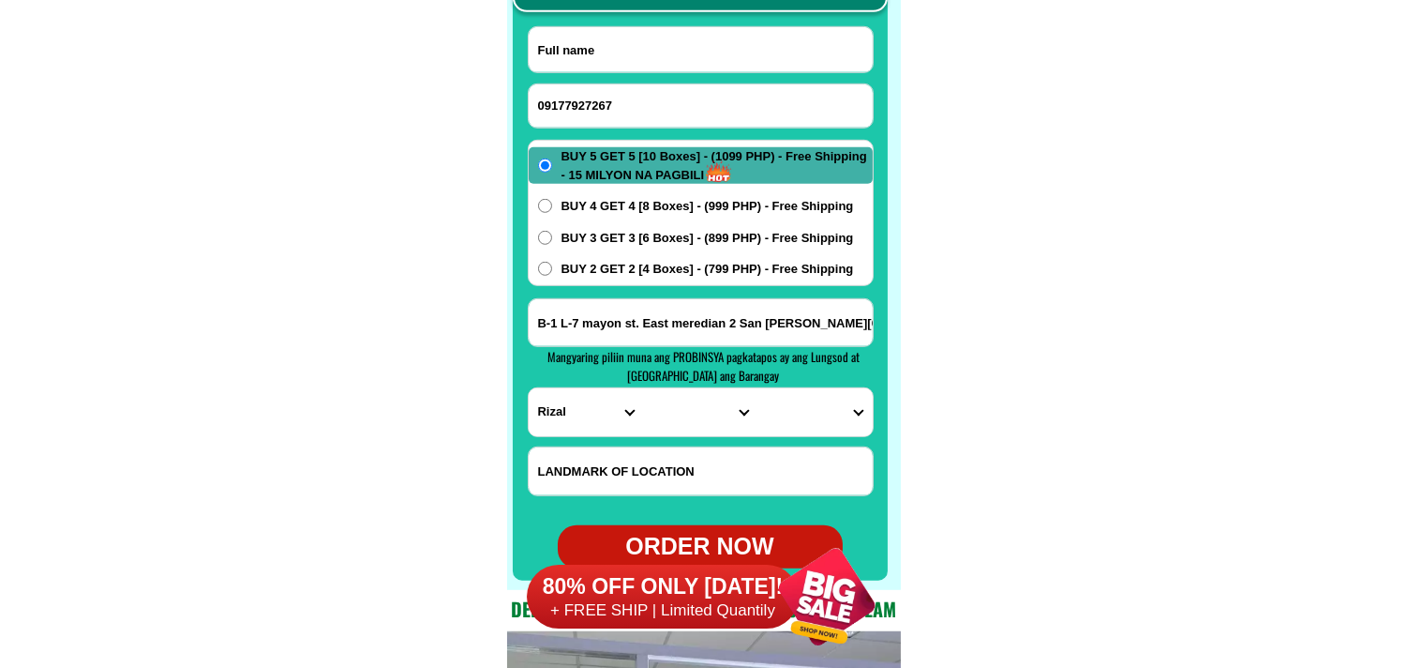
drag, startPoint x: 660, startPoint y: 60, endPoint x: 470, endPoint y: 5, distance: 198.2
click at [660, 59] on input "Input full_name" at bounding box center [701, 49] width 344 height 45
paste input "Au [PERSON_NAME]"
type input "Au [PERSON_NAME]"
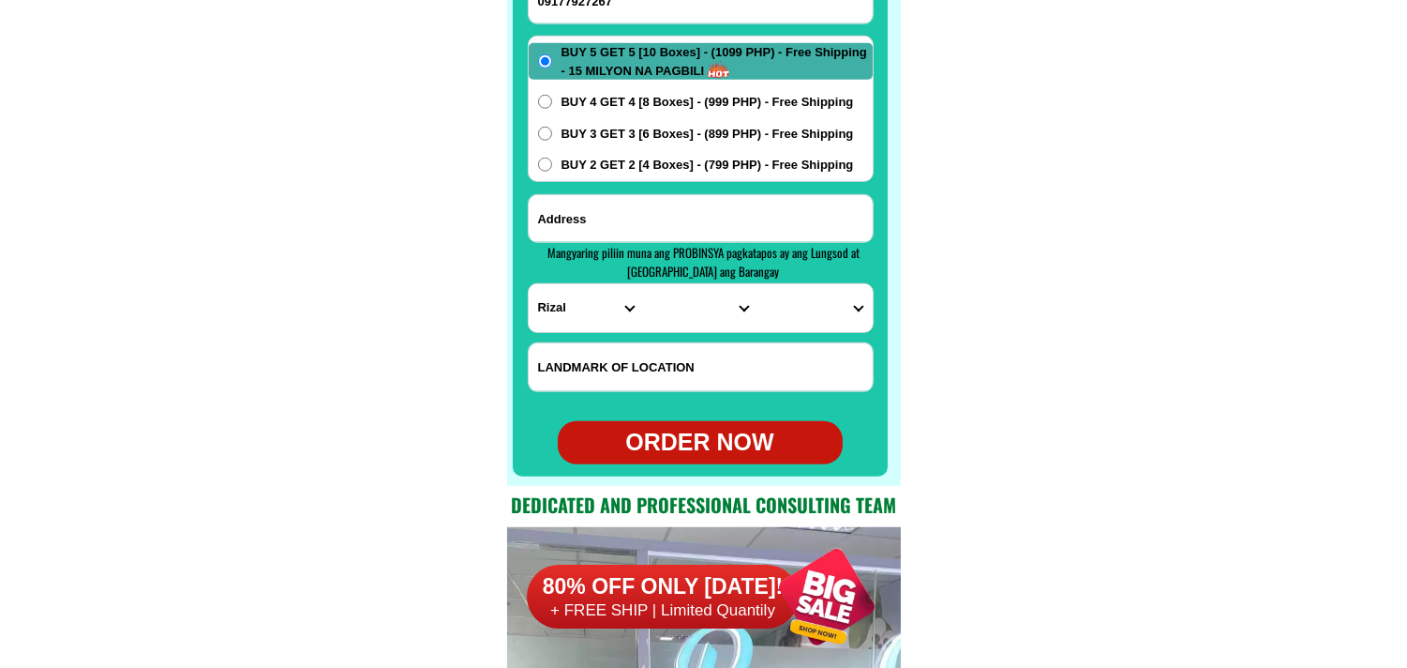
drag, startPoint x: 583, startPoint y: 204, endPoint x: 588, endPoint y: 216, distance: 12.2
click at [583, 204] on input "Input address" at bounding box center [701, 218] width 344 height 47
paste input "Blk 10 lot 20 Morning Mist Village [GEOGRAPHIC_DATA]"
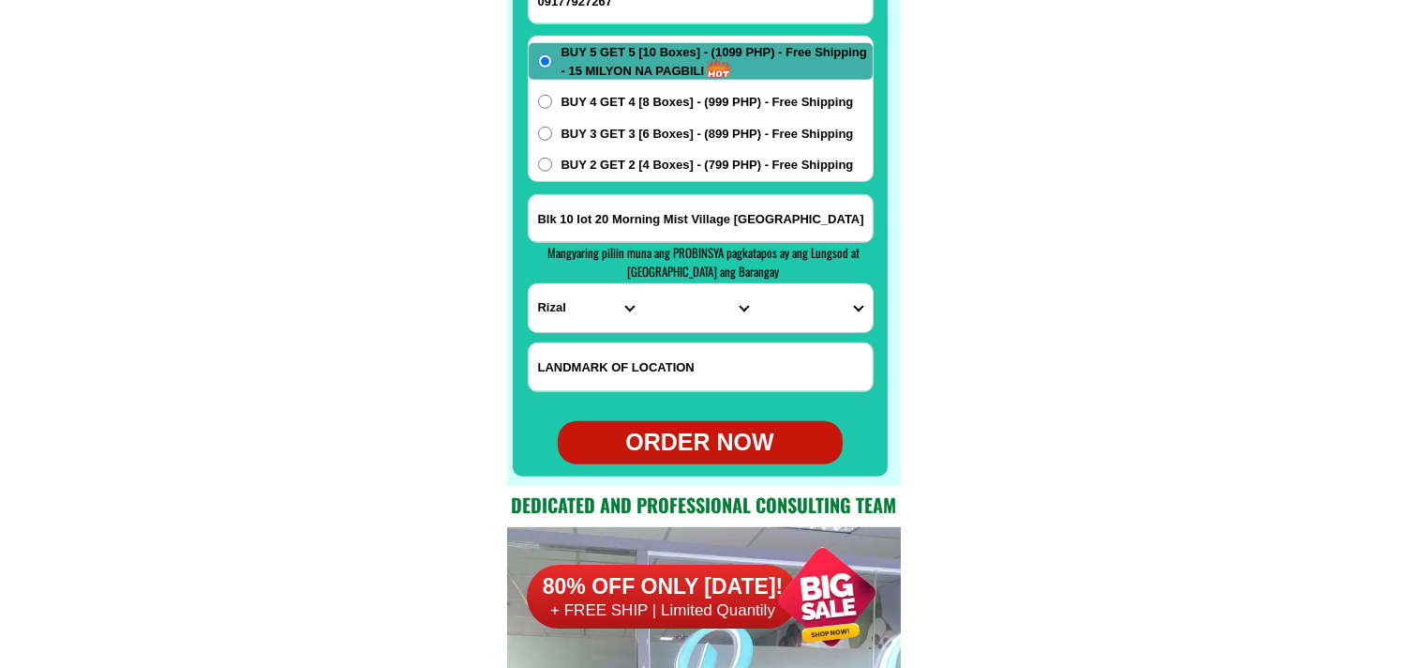
type input "Blk 10 lot 20 Morning Mist Village [GEOGRAPHIC_DATA]"
click at [554, 314] on select "PROVINCE [GEOGRAPHIC_DATA] [GEOGRAPHIC_DATA][PERSON_NAME][GEOGRAPHIC_DATA][GEOG…" at bounding box center [586, 308] width 114 height 48
select select "63_386"
click at [529, 284] on select "PROVINCE [GEOGRAPHIC_DATA] [GEOGRAPHIC_DATA][PERSON_NAME][GEOGRAPHIC_DATA][GEOG…" at bounding box center [586, 308] width 114 height 48
click at [680, 309] on select "CITY Alubijid [PERSON_NAME][GEOGRAPHIC_DATA][GEOGRAPHIC_DATA] [GEOGRAPHIC_DATA]…" at bounding box center [700, 308] width 114 height 48
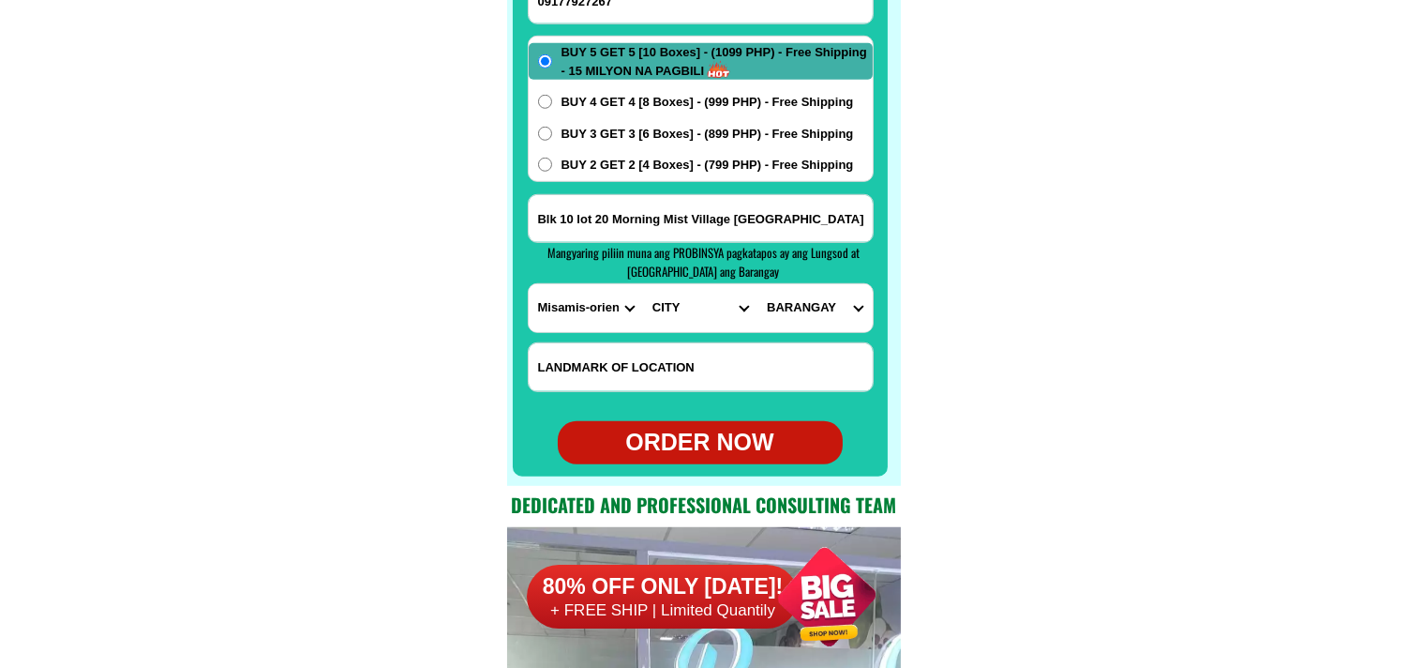
select select "63_386807"
click at [643, 284] on select "CITY Alubijid [PERSON_NAME][GEOGRAPHIC_DATA][GEOGRAPHIC_DATA] [GEOGRAPHIC_DATA]…" at bounding box center [700, 308] width 114 height 48
click at [792, 303] on select "BARANGAY Agusan [GEOGRAPHIC_DATA] [GEOGRAPHIC_DATA] Balulang Barangay 1 (pob.) …" at bounding box center [815, 308] width 114 height 48
click at [845, 304] on select "BARANGAY Agusan [GEOGRAPHIC_DATA] [GEOGRAPHIC_DATA] Balulang Barangay 1 (pob.) …" at bounding box center [815, 308] width 114 height 48
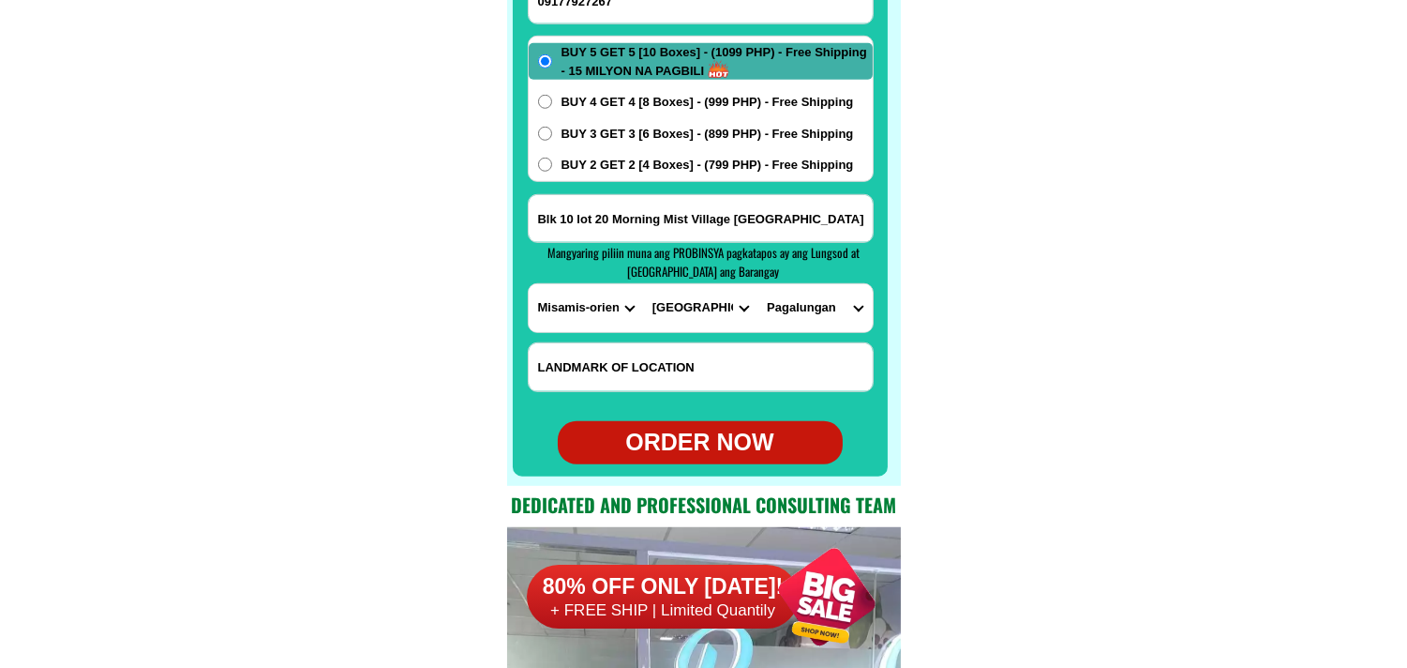
click at [758, 284] on select "BARANGAY Agusan [GEOGRAPHIC_DATA] [GEOGRAPHIC_DATA] Balulang Barangay 1 (pob.) …" at bounding box center [815, 308] width 114 height 48
click at [811, 309] on select "BARANGAY Agusan [GEOGRAPHIC_DATA] [GEOGRAPHIC_DATA] Balulang Barangay 1 (pob.) …" at bounding box center [815, 308] width 114 height 48
click at [812, 298] on select "BARANGAY Agusan [GEOGRAPHIC_DATA] [GEOGRAPHIC_DATA] Balulang Barangay 1 (pob.) …" at bounding box center [815, 308] width 114 height 48
select select "63_3868074549"
click at [758, 284] on select "BARANGAY Agusan [GEOGRAPHIC_DATA] [GEOGRAPHIC_DATA] Balulang Barangay 1 (pob.) …" at bounding box center [815, 308] width 114 height 48
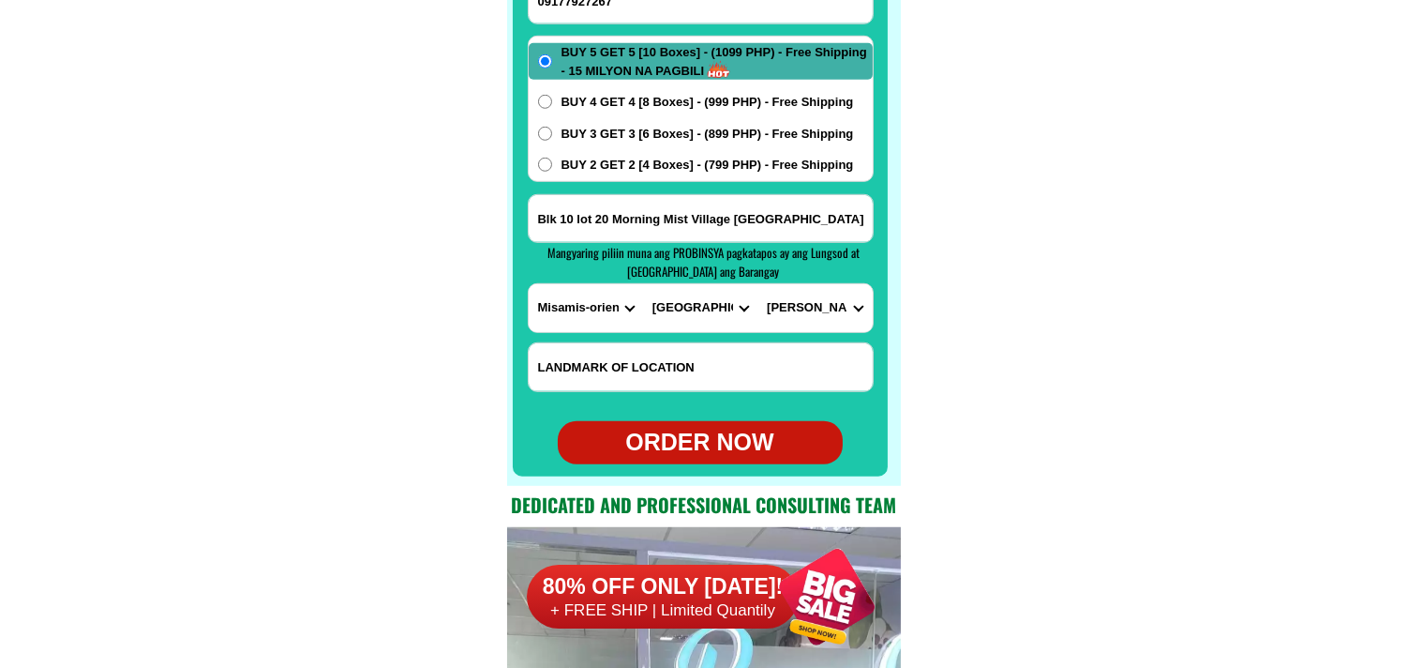
click at [736, 445] on div "ORDER NOW" at bounding box center [700, 443] width 285 height 36
radio input "true"
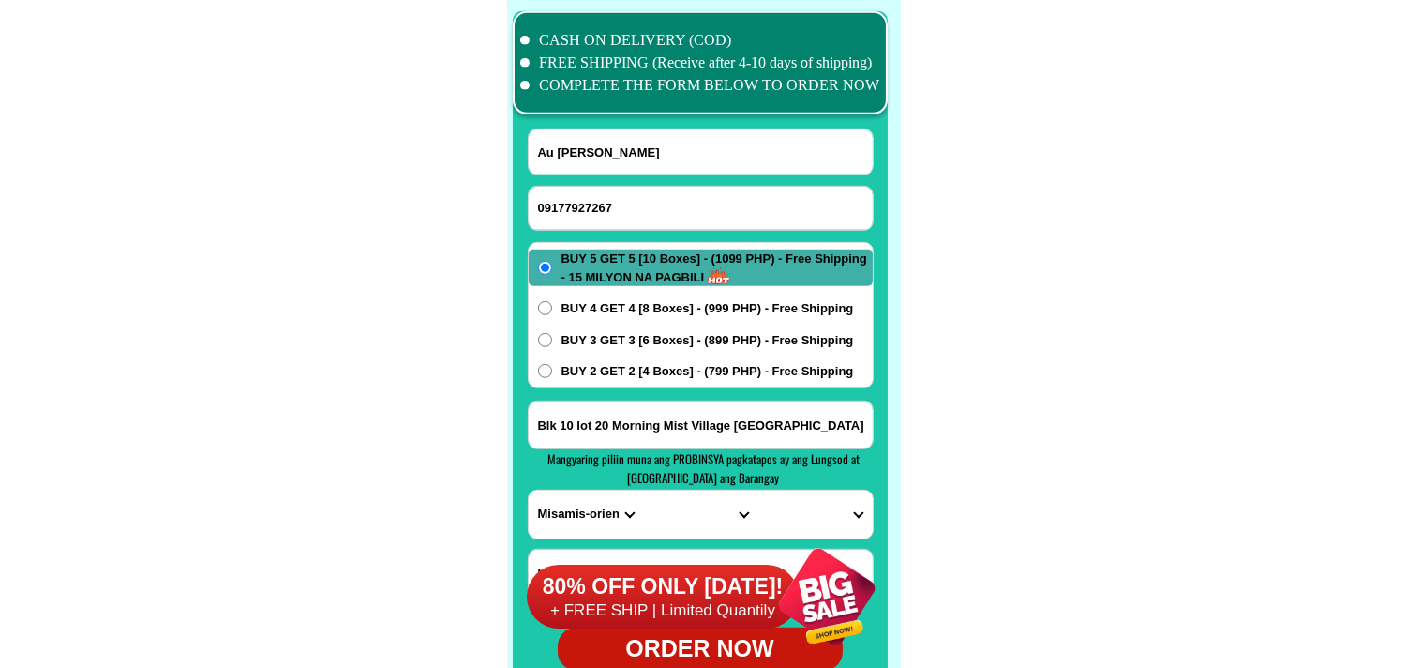
scroll to position [14783, 0]
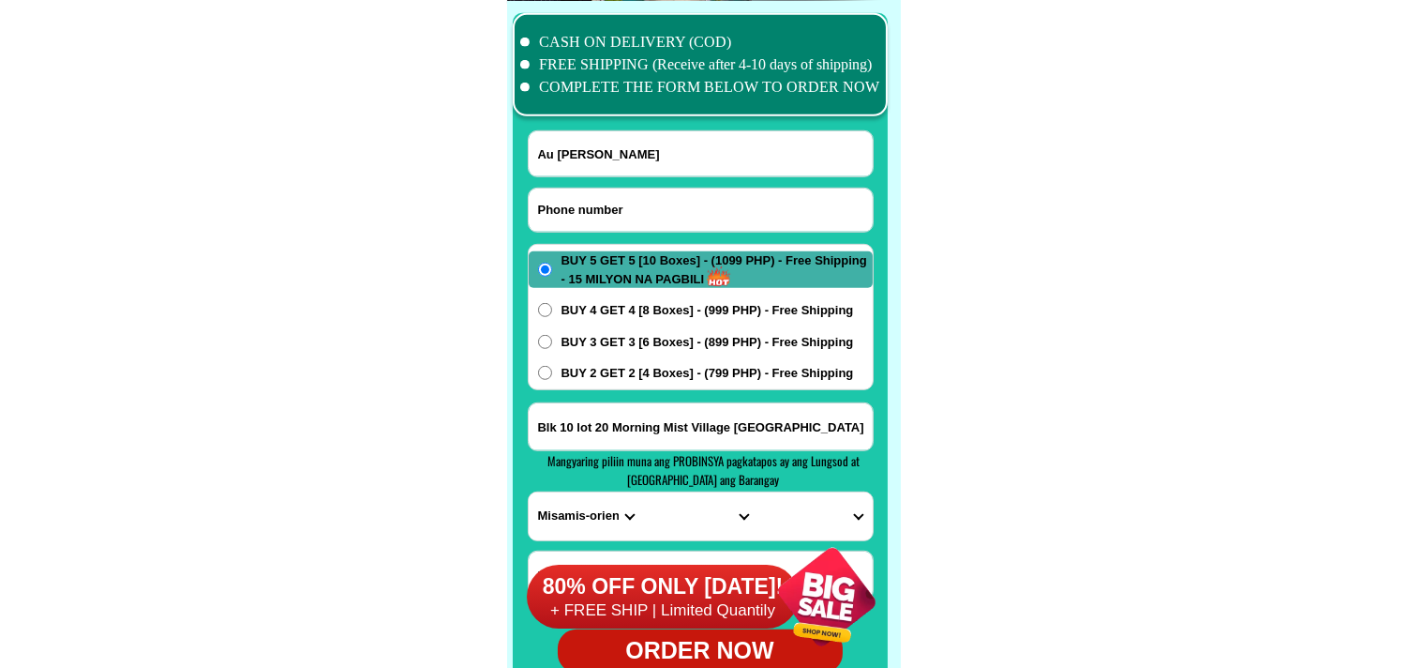
click at [574, 203] on input "Input phone_number" at bounding box center [701, 209] width 344 height 43
paste input "09525813772"
type input "09525813772"
drag, startPoint x: 617, startPoint y: 138, endPoint x: 489, endPoint y: 40, distance: 160.5
click at [617, 138] on input "Input full_name" at bounding box center [701, 153] width 344 height 45
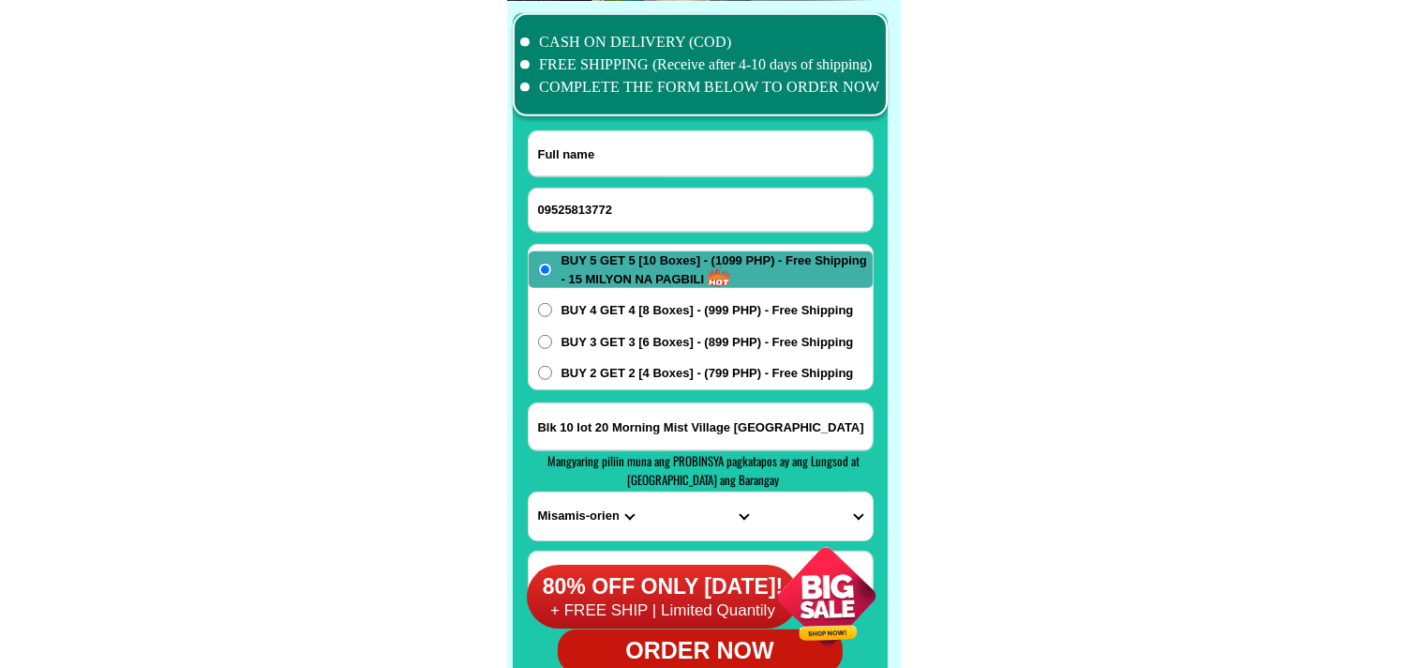
paste input "Magusap Tayo"
type input "Magusap Tayo"
